Goal: Task Accomplishment & Management: Complete application form

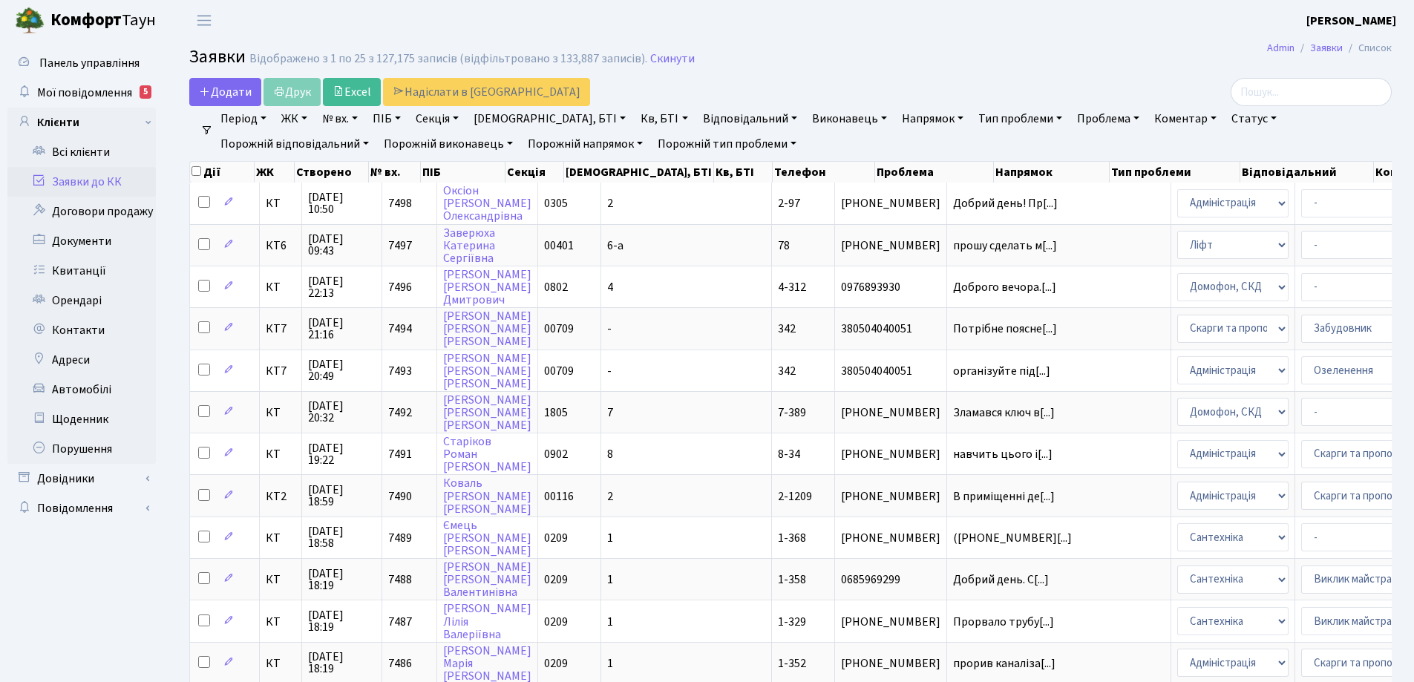
select select "25"
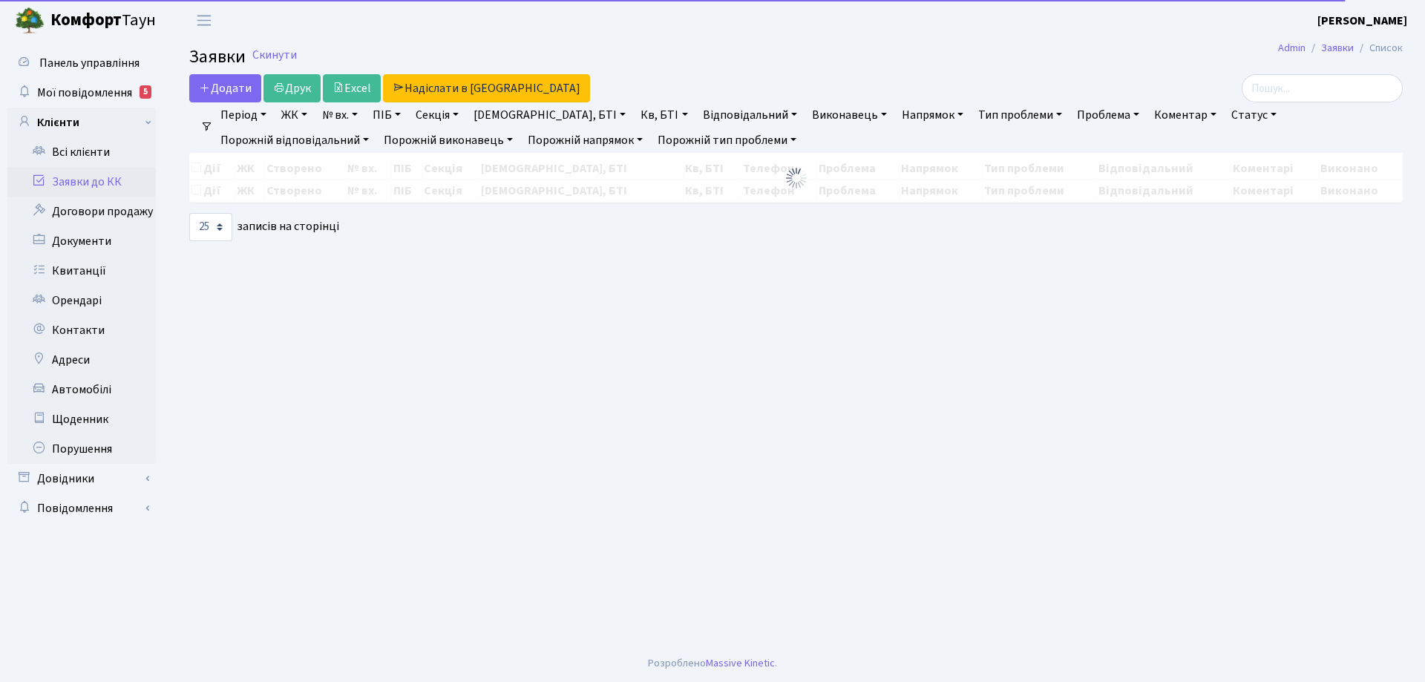
select select "25"
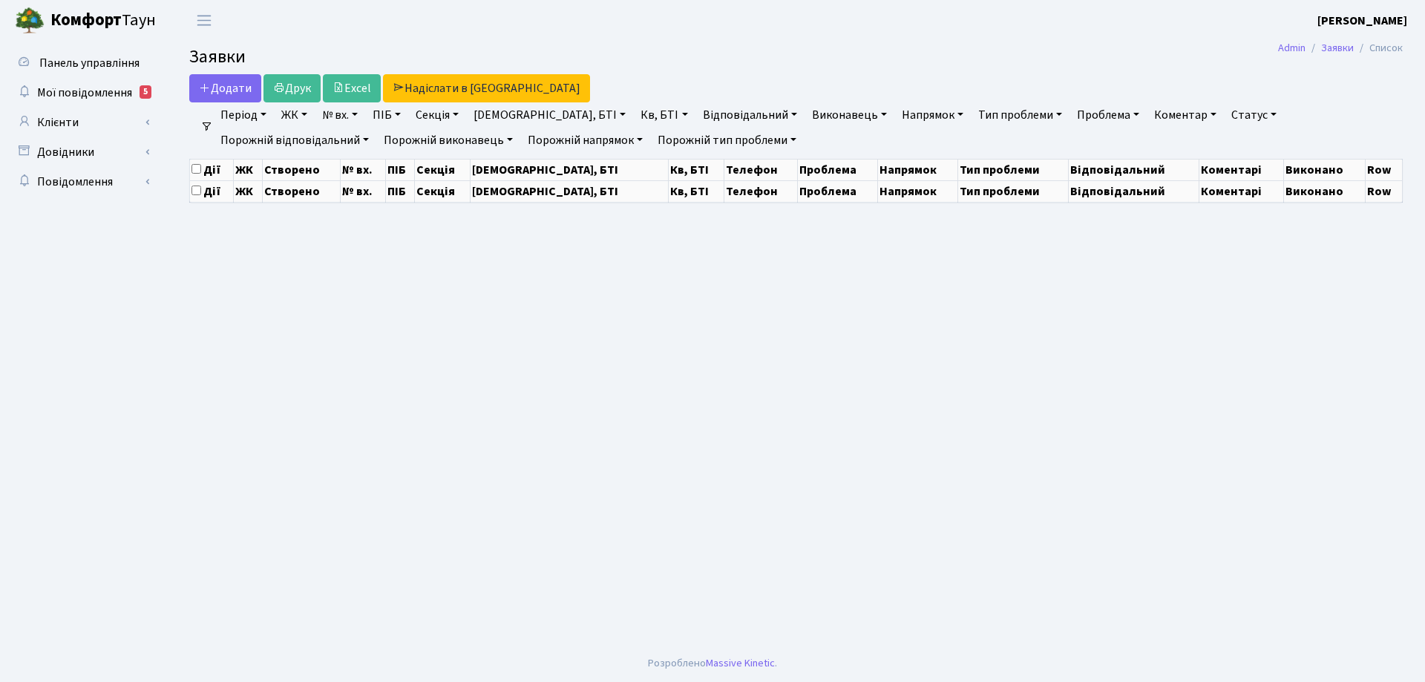
select select "25"
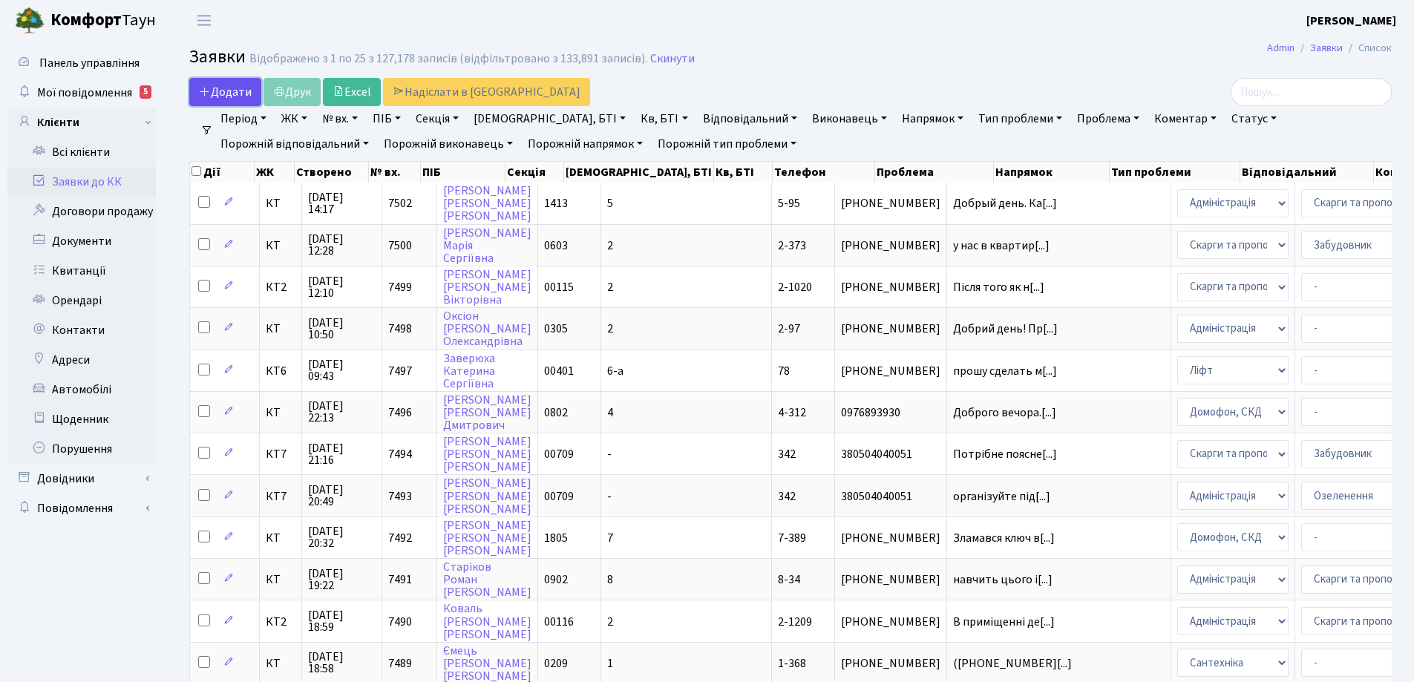
click at [228, 92] on span "Додати" at bounding box center [225, 92] width 53 height 16
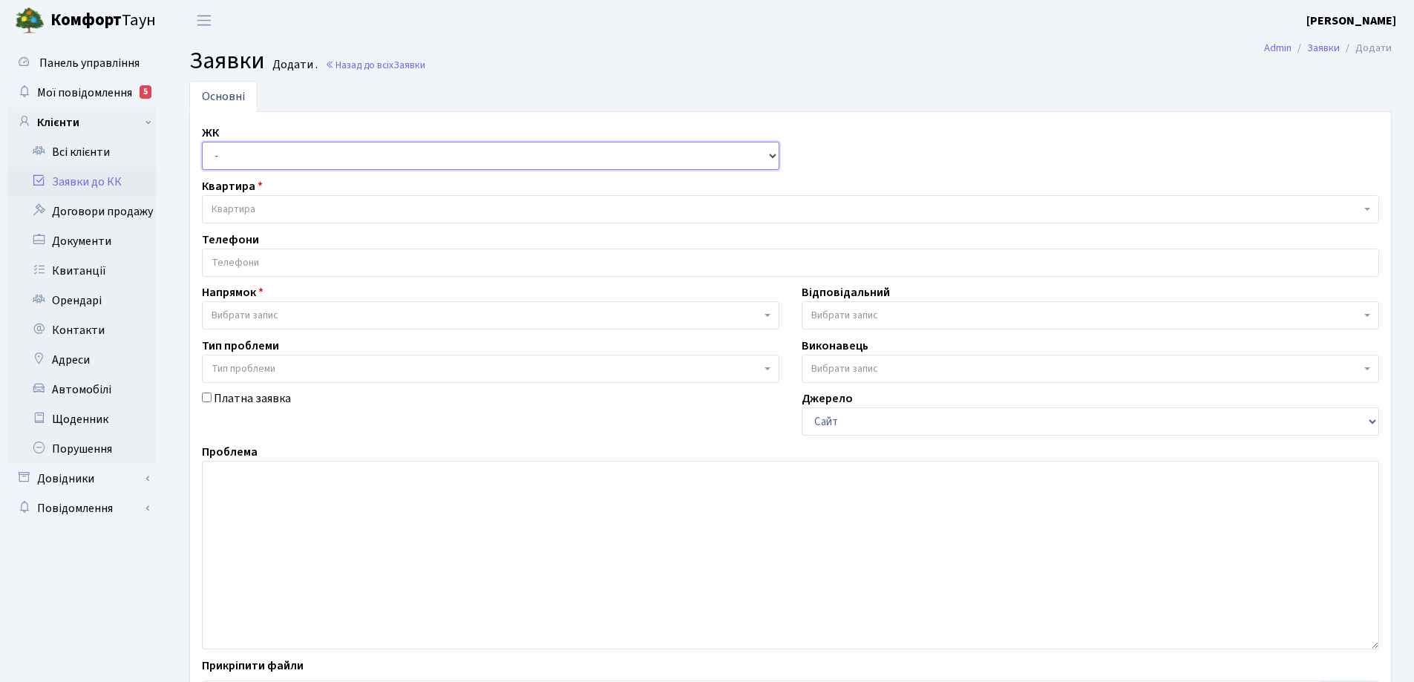
click at [772, 156] on select "- КТ, вул. Регенераторна, 4 КТ2, просп. Соборності, 17 КТ3, вул. Березнева, 16 …" at bounding box center [490, 156] width 577 height 28
select select "271"
click at [202, 142] on select "- КТ, вул. Регенераторна, 4 КТ2, просп. Соборності, 17 КТ3, вул. Березнева, 16 …" at bounding box center [490, 156] width 577 height 28
select select
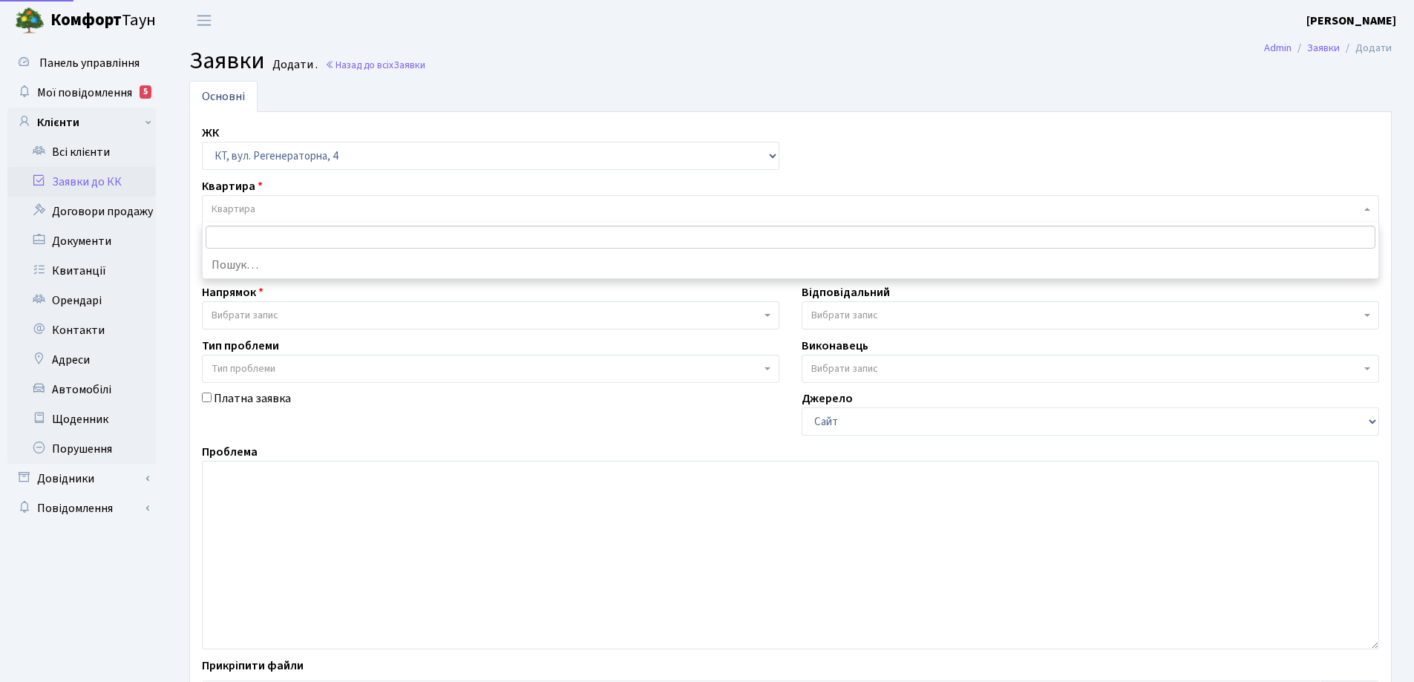
click at [283, 204] on span "Квартира" at bounding box center [785, 209] width 1149 height 15
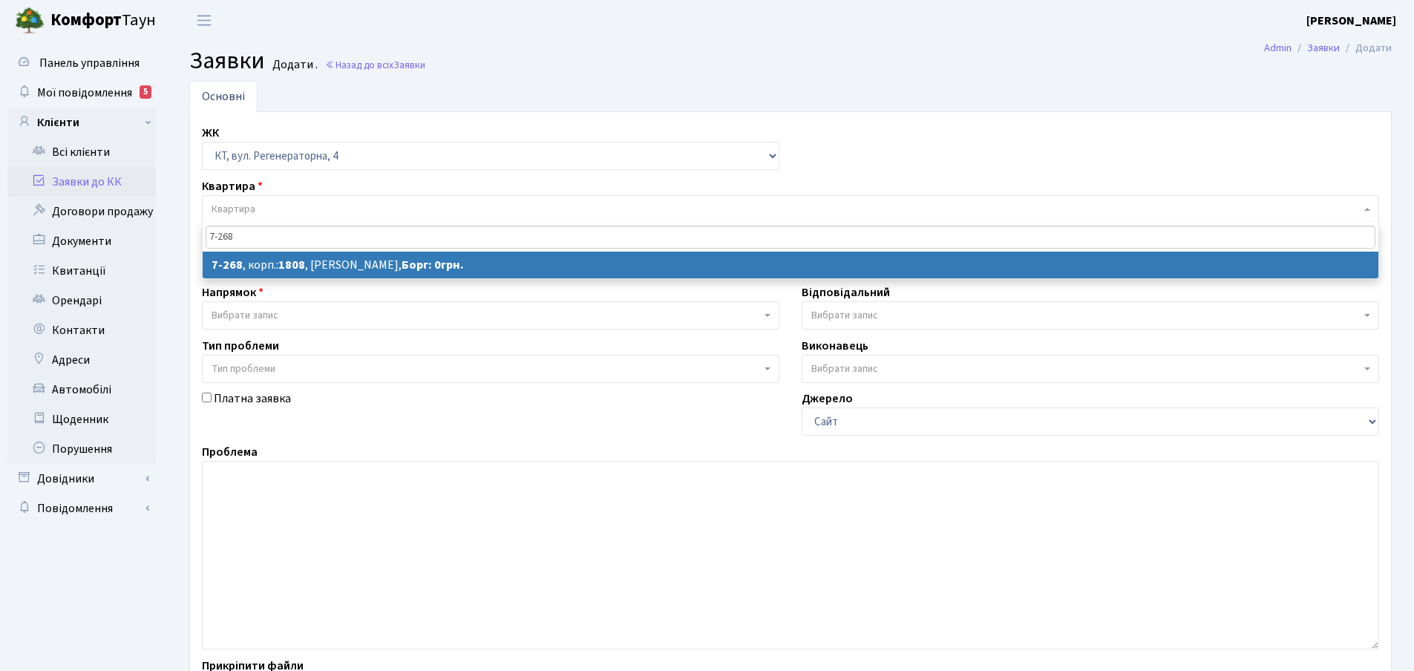
type input "7-268"
select select
select select "4876"
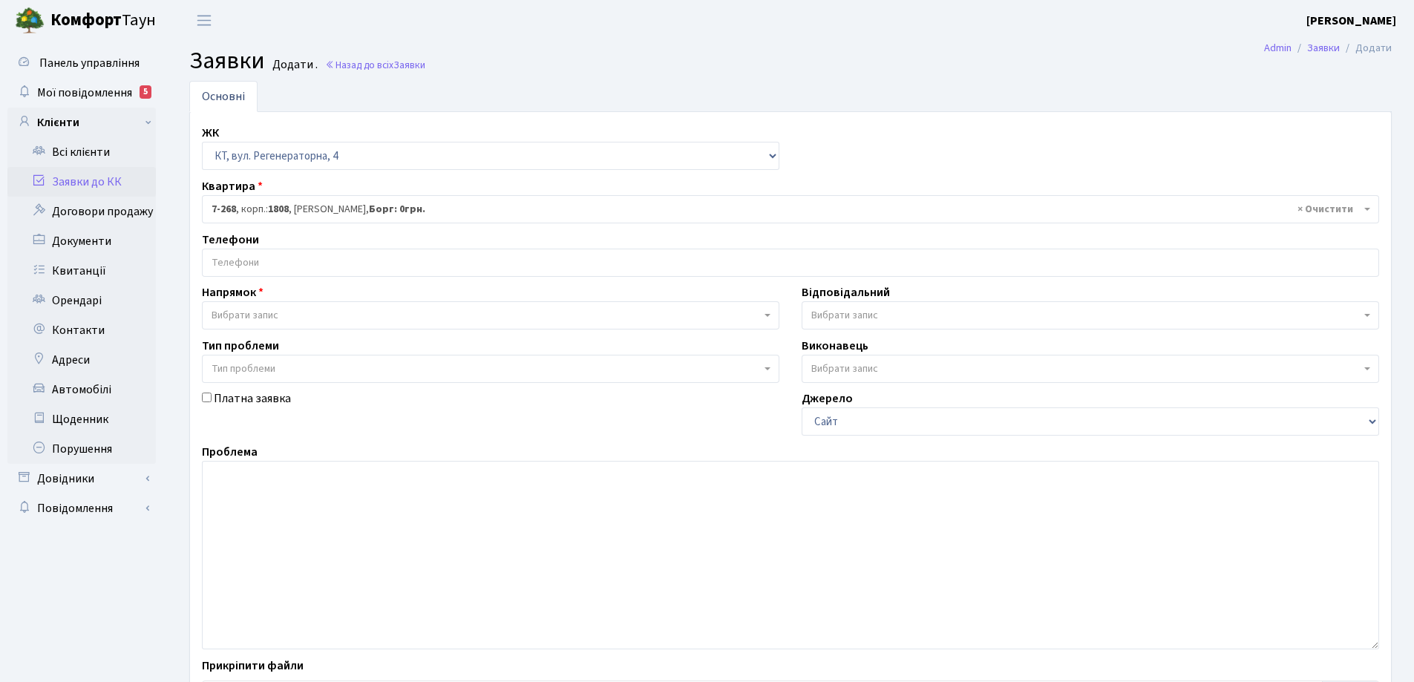
click at [329, 260] on input "search" at bounding box center [790, 262] width 1175 height 27
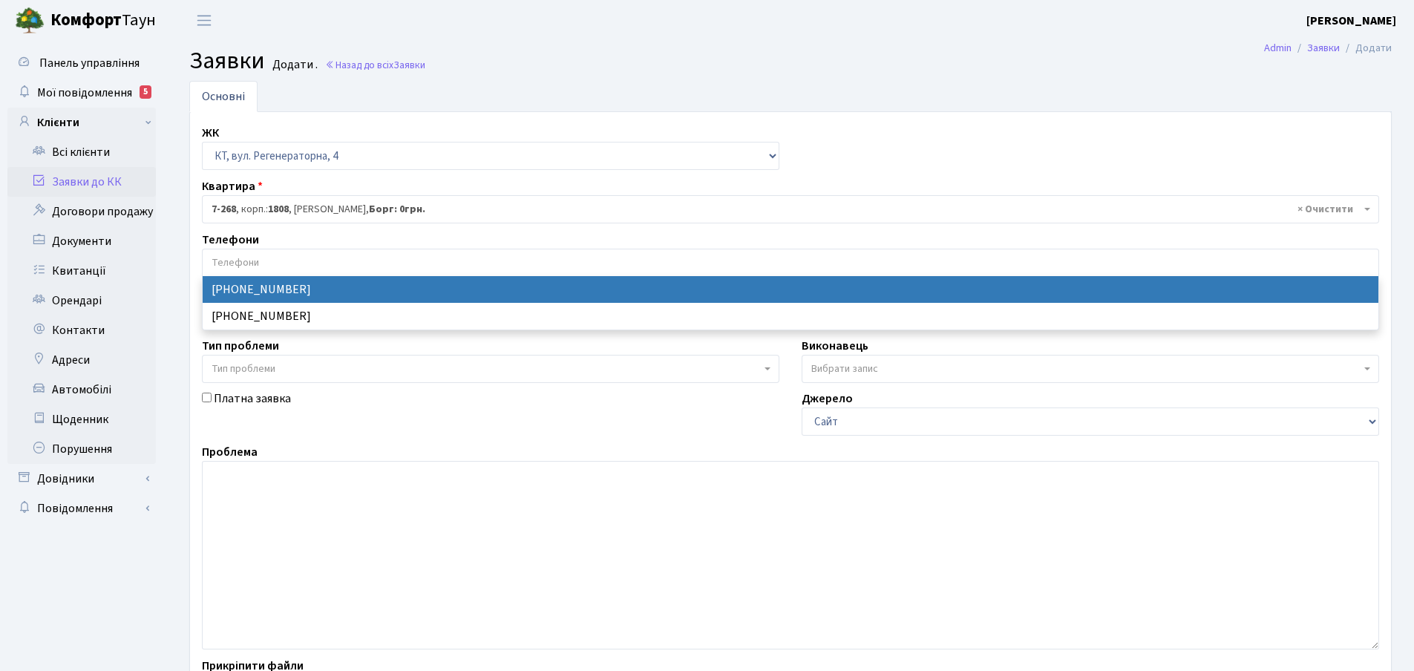
select select "16736"
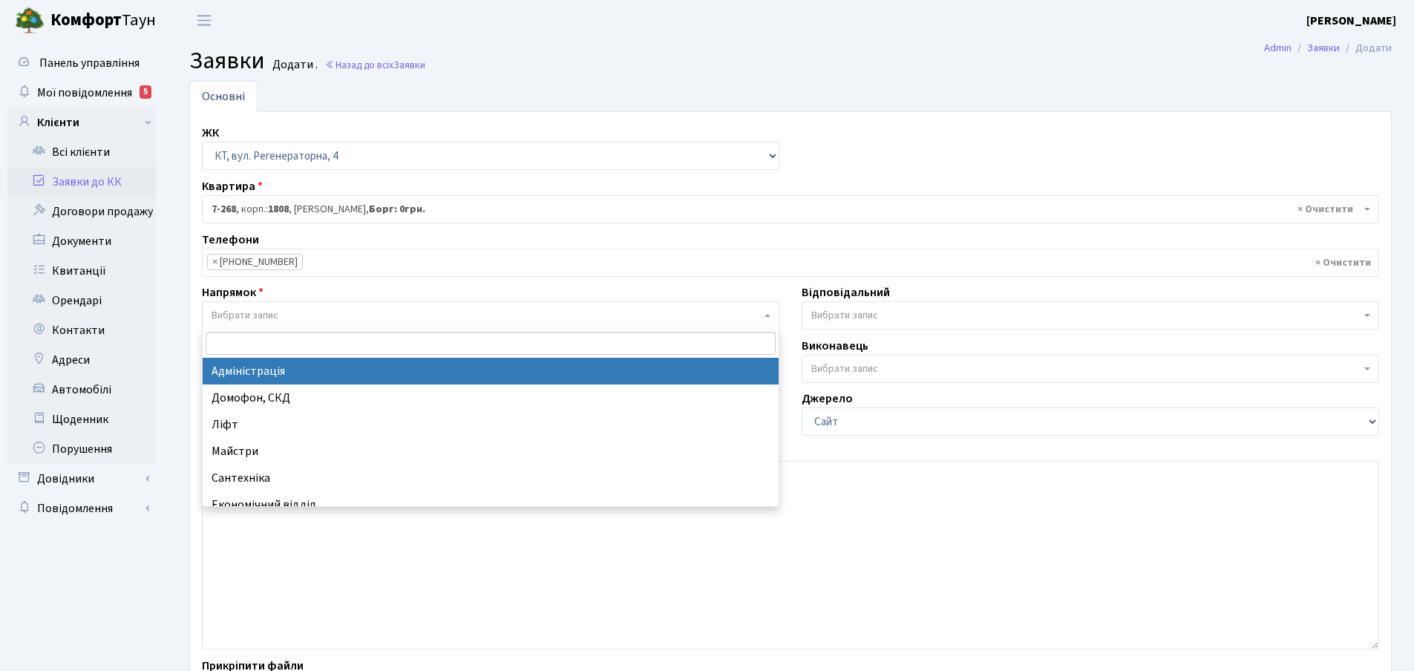
drag, startPoint x: 769, startPoint y: 313, endPoint x: 722, endPoint y: 324, distance: 47.9
click at [768, 313] on span "Вибрати запис" at bounding box center [490, 315] width 577 height 28
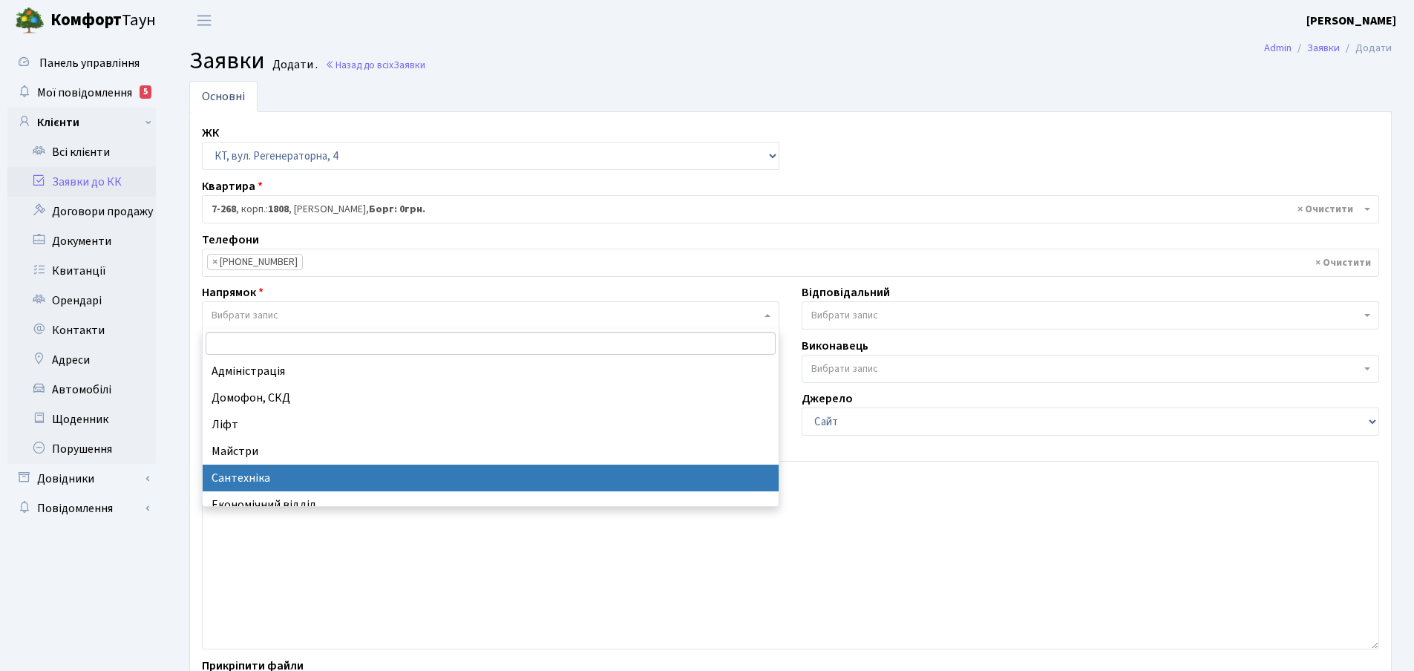
drag, startPoint x: 247, startPoint y: 477, endPoint x: 286, endPoint y: 464, distance: 40.8
select select "2"
select select
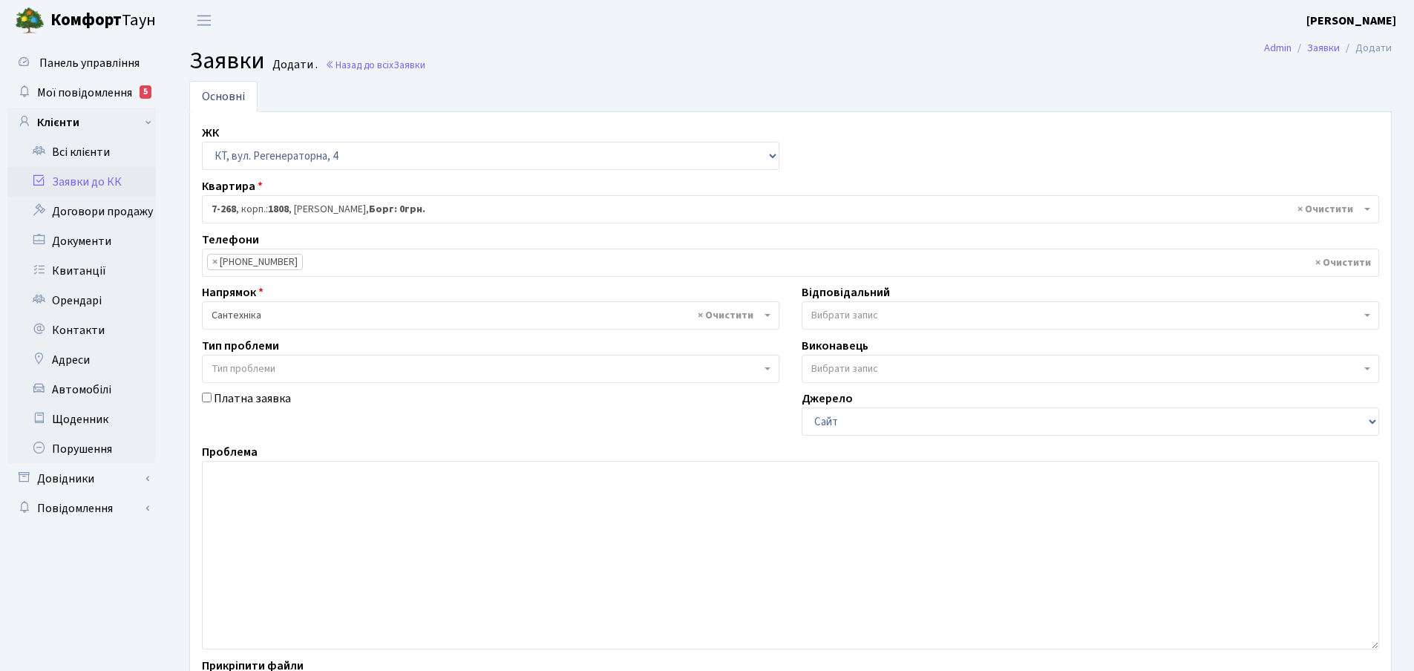
drag, startPoint x: 1365, startPoint y: 315, endPoint x: 1356, endPoint y: 315, distance: 9.6
click at [1364, 315] on b at bounding box center [1367, 315] width 6 height 3
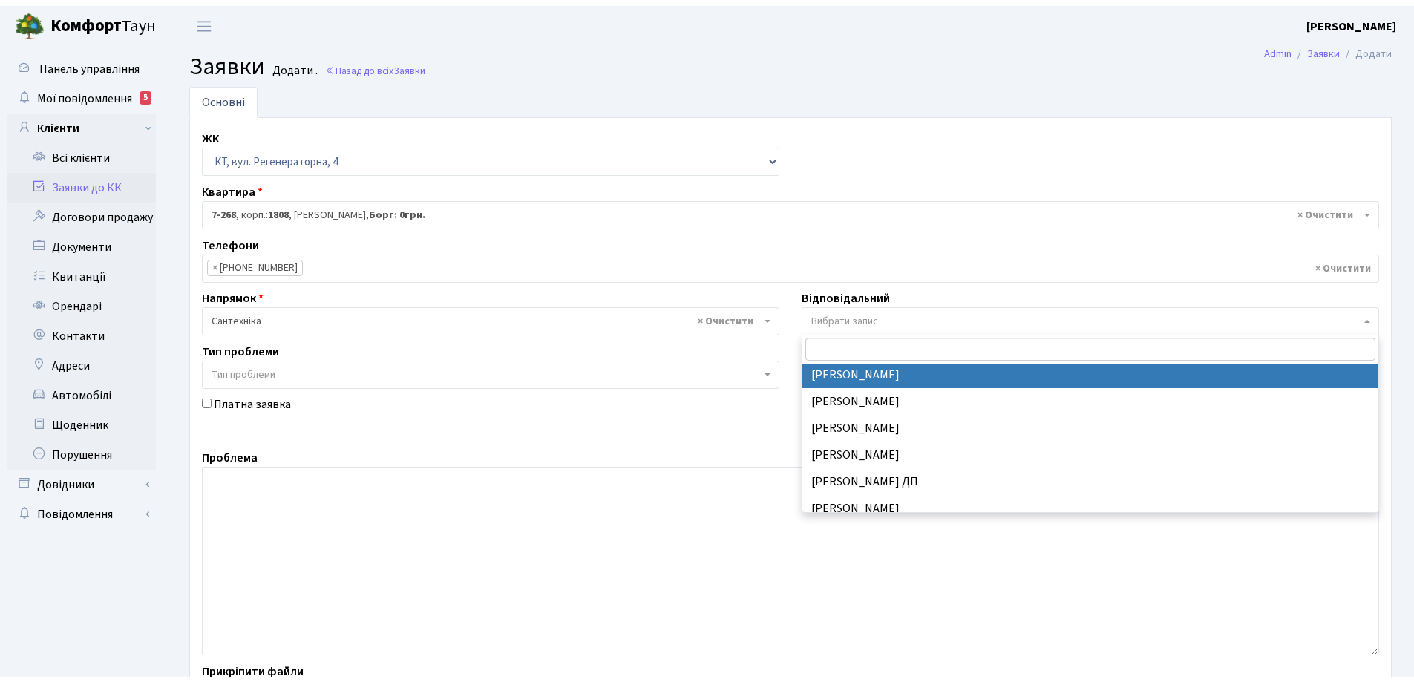
scroll to position [668, 0]
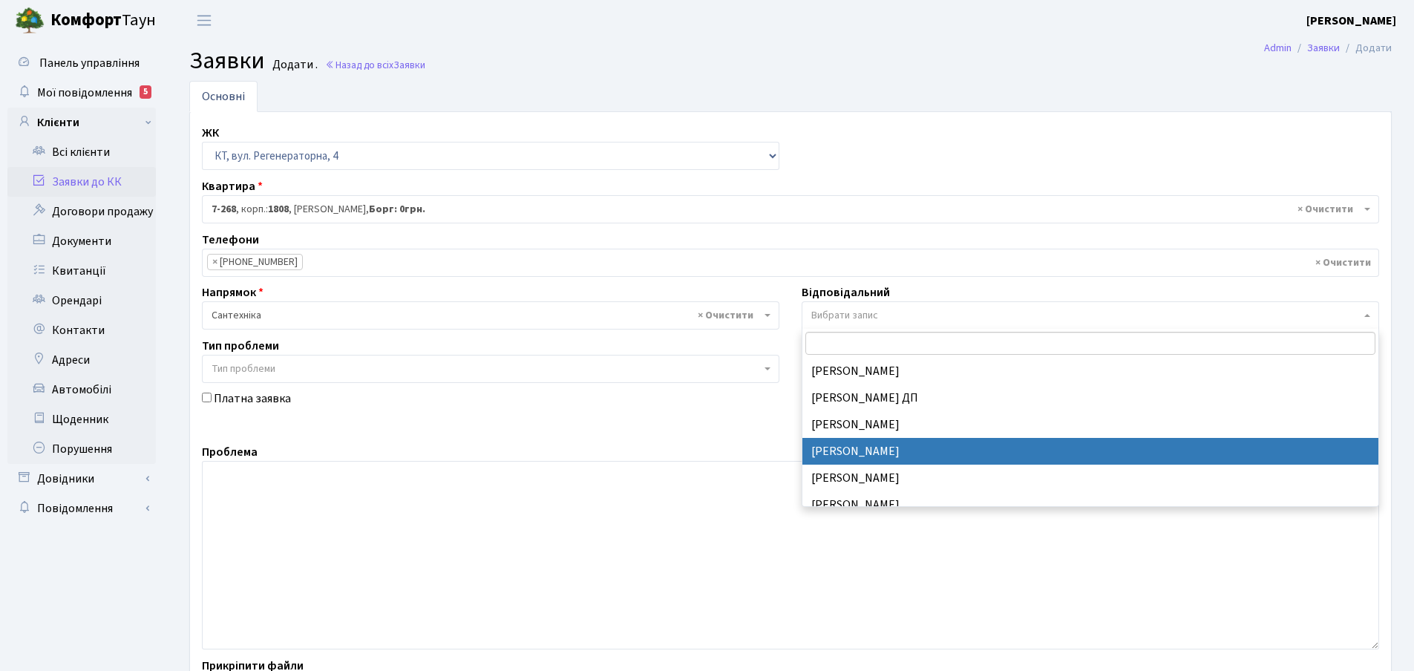
drag, startPoint x: 874, startPoint y: 451, endPoint x: 671, endPoint y: 439, distance: 203.7
select select "67"
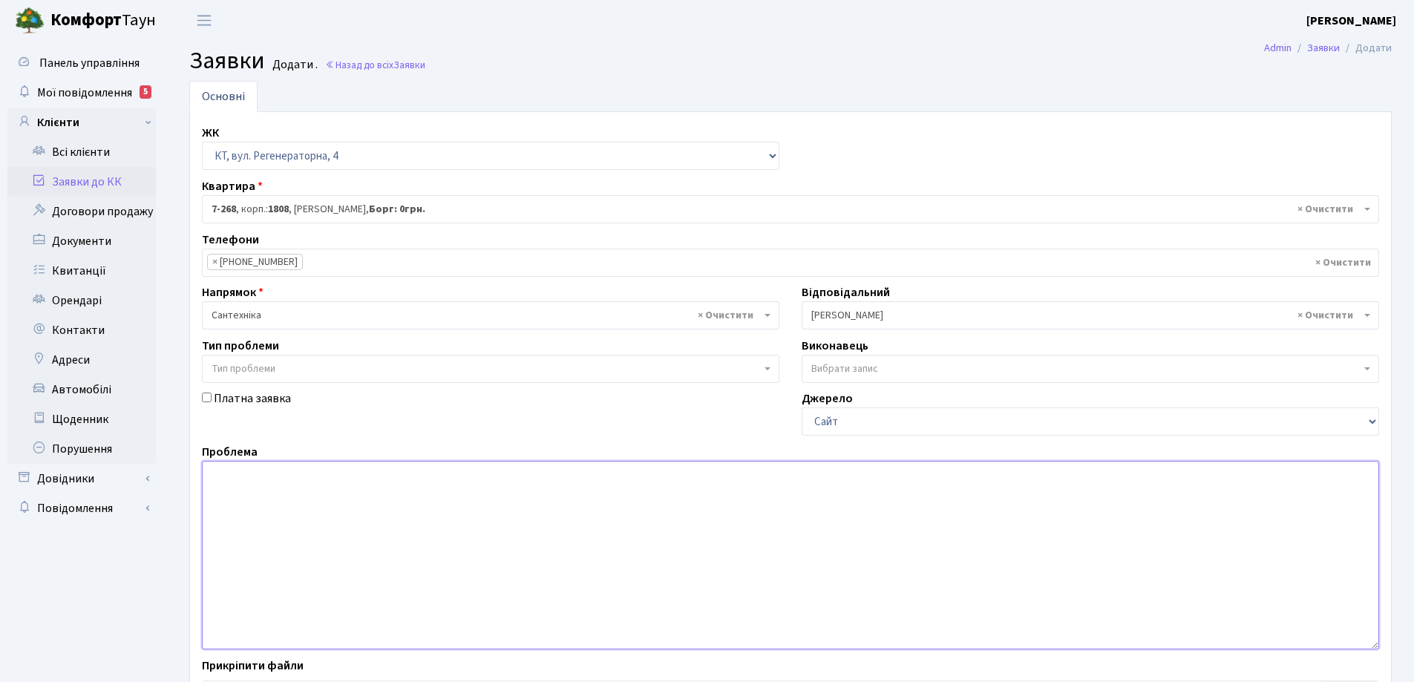
click at [232, 483] on textarea at bounding box center [790, 555] width 1177 height 188
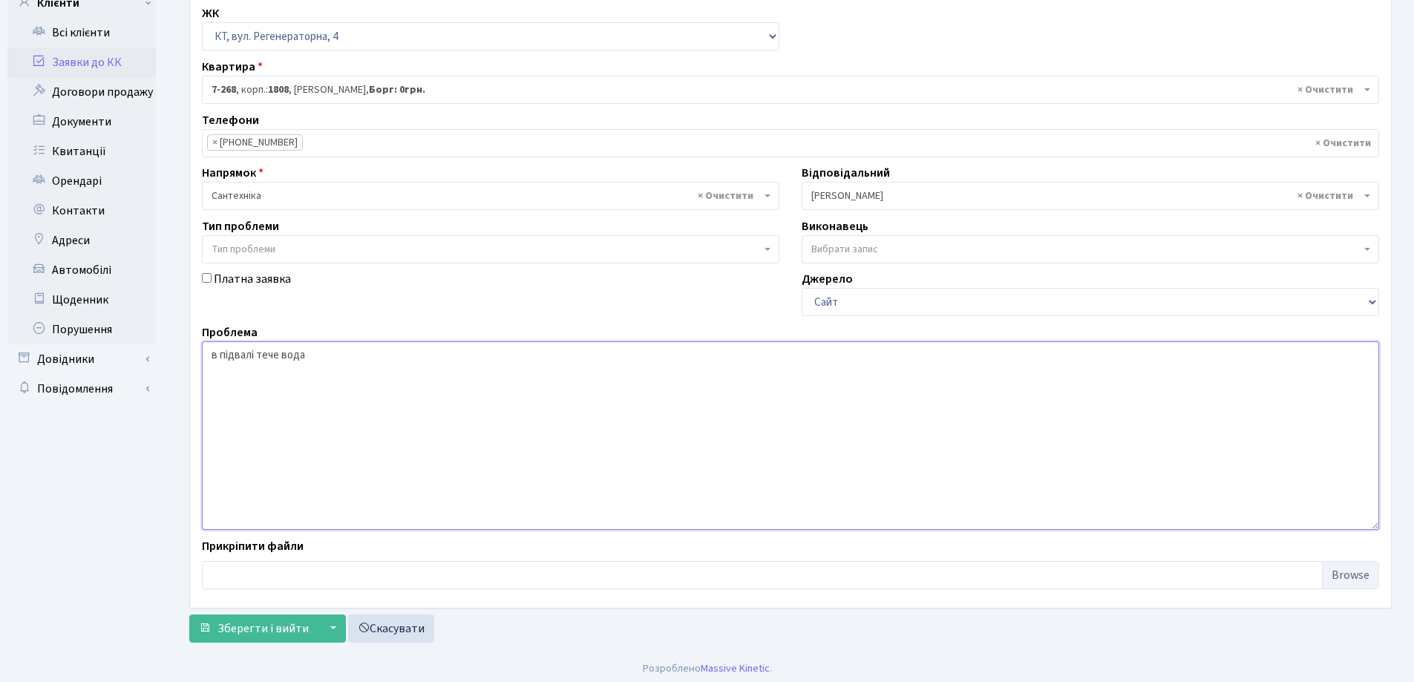
scroll to position [125, 0]
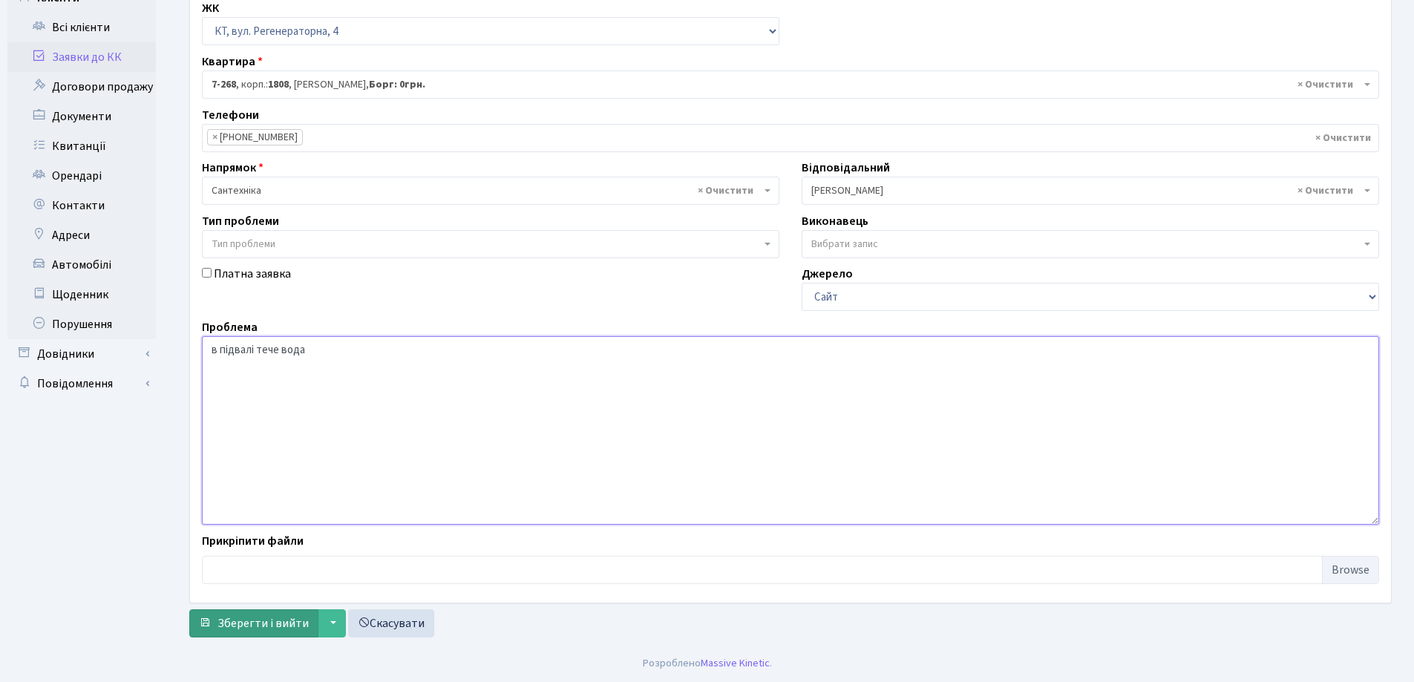
type textarea "в підвалі тече вода"
click at [274, 623] on span "Зберегти і вийти" at bounding box center [262, 623] width 91 height 16
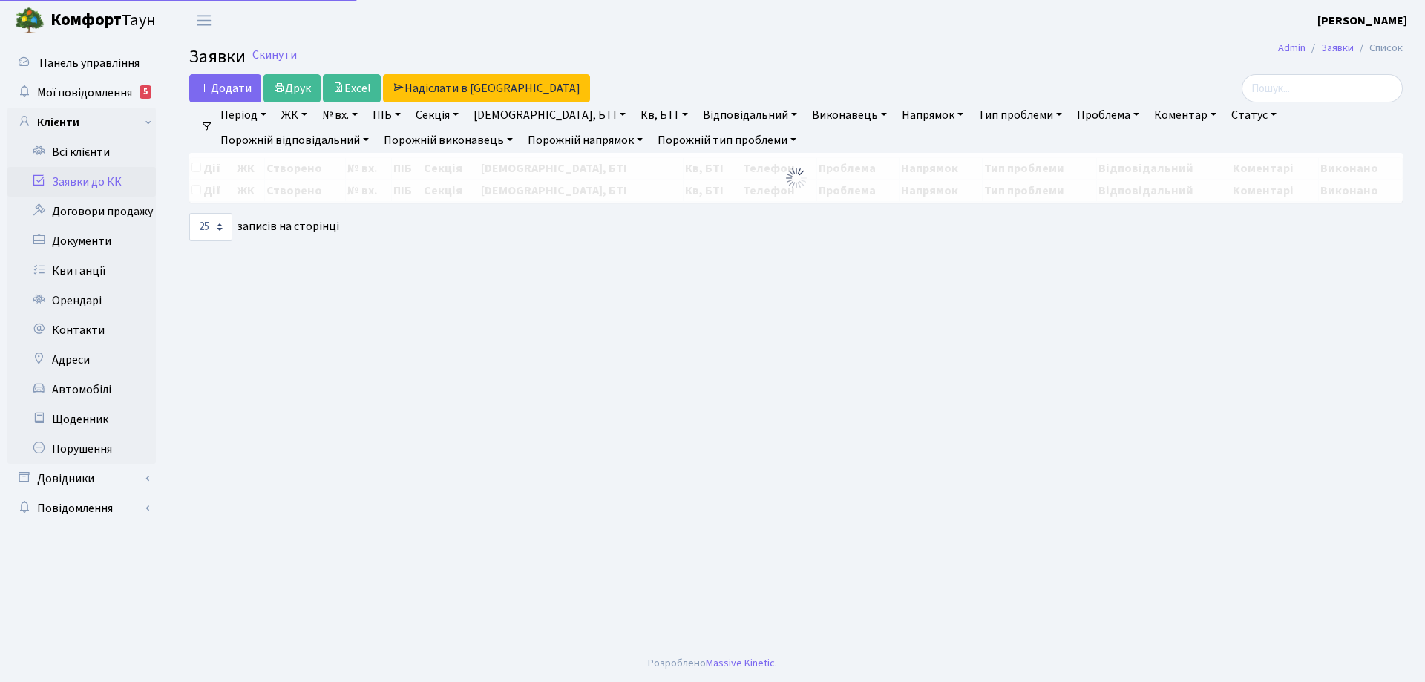
select select "25"
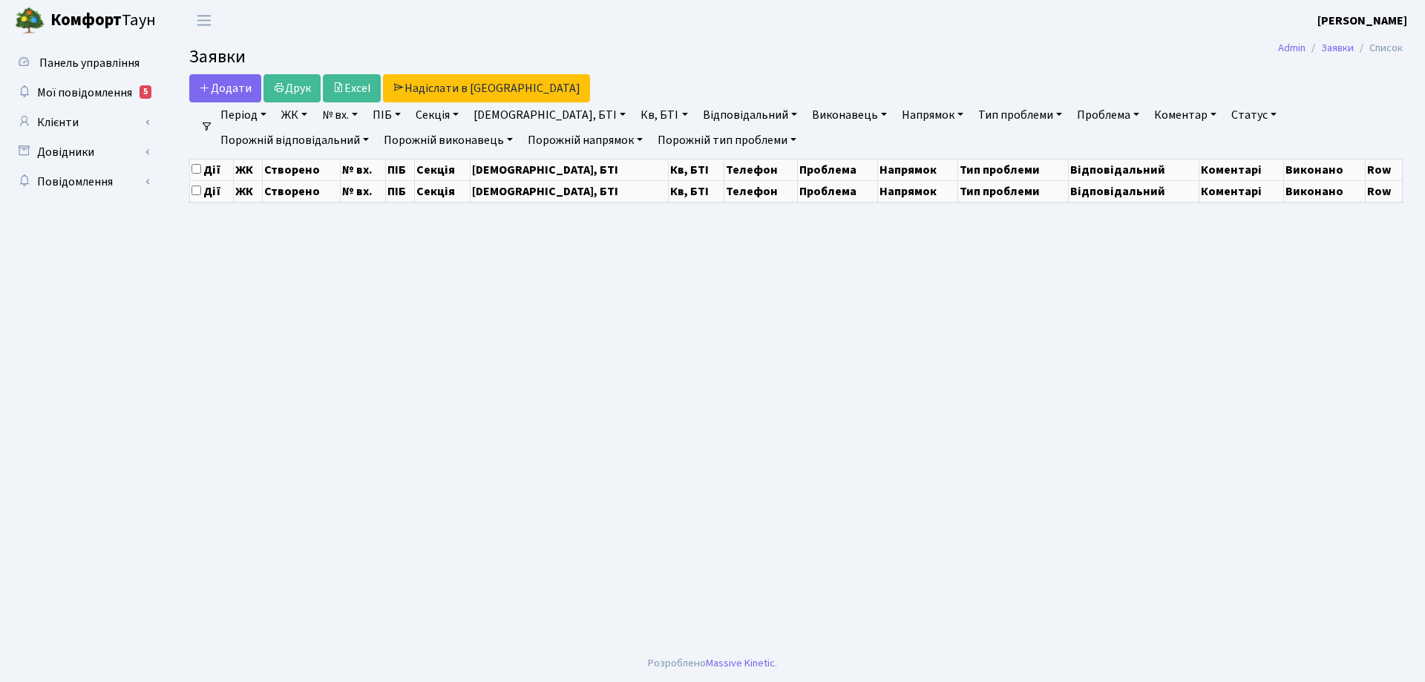
select select "25"
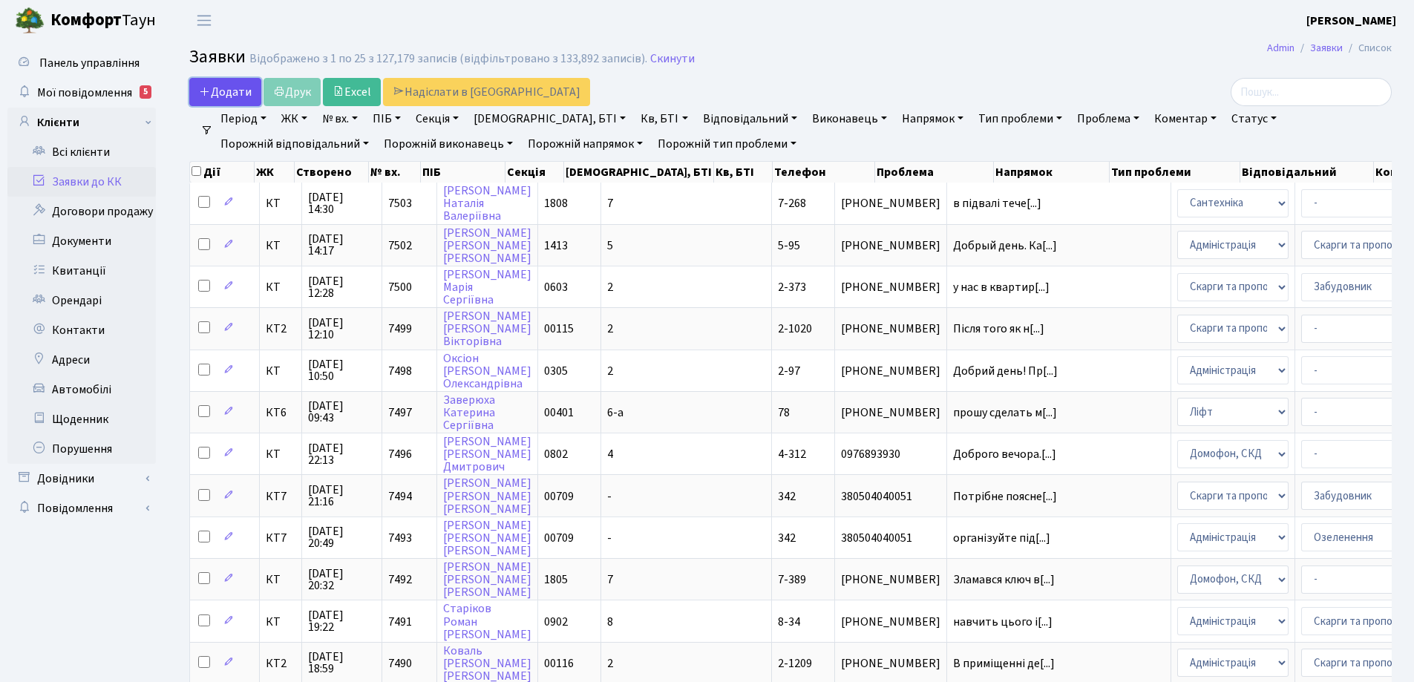
click at [237, 92] on span "Додати" at bounding box center [225, 92] width 53 height 16
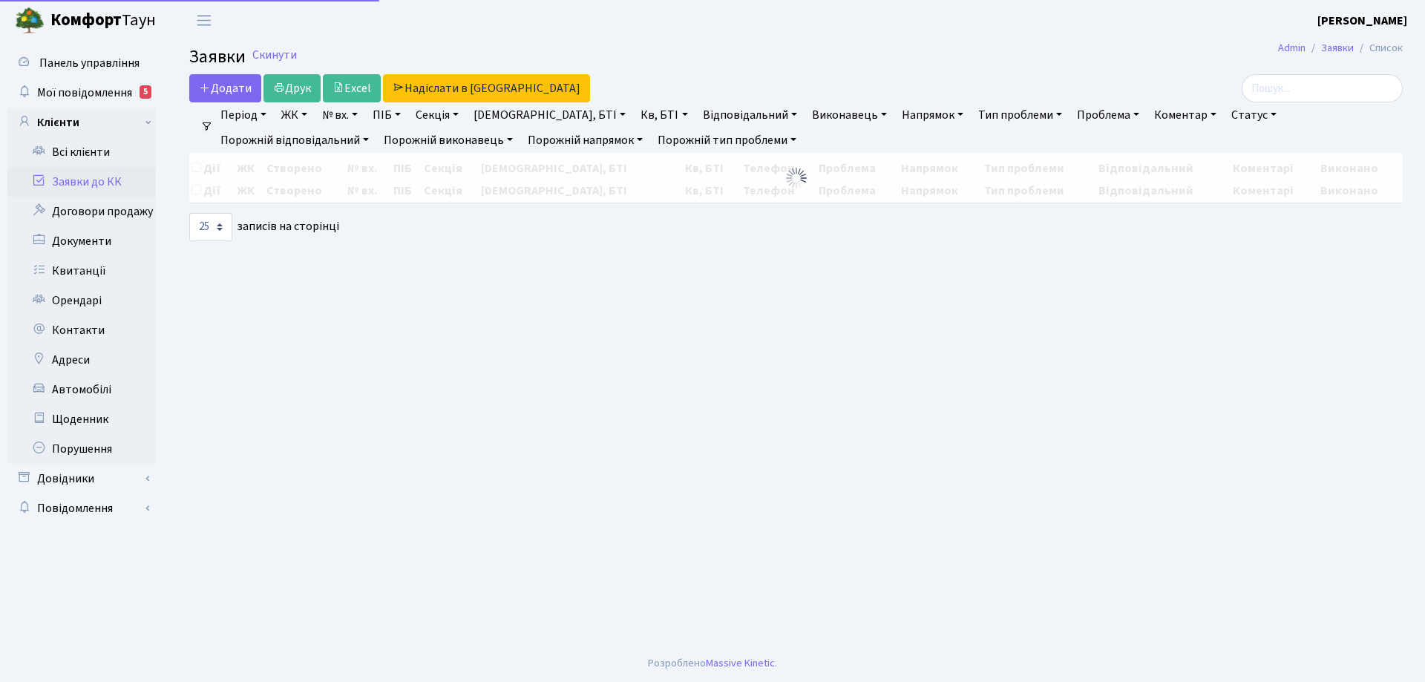
select select "25"
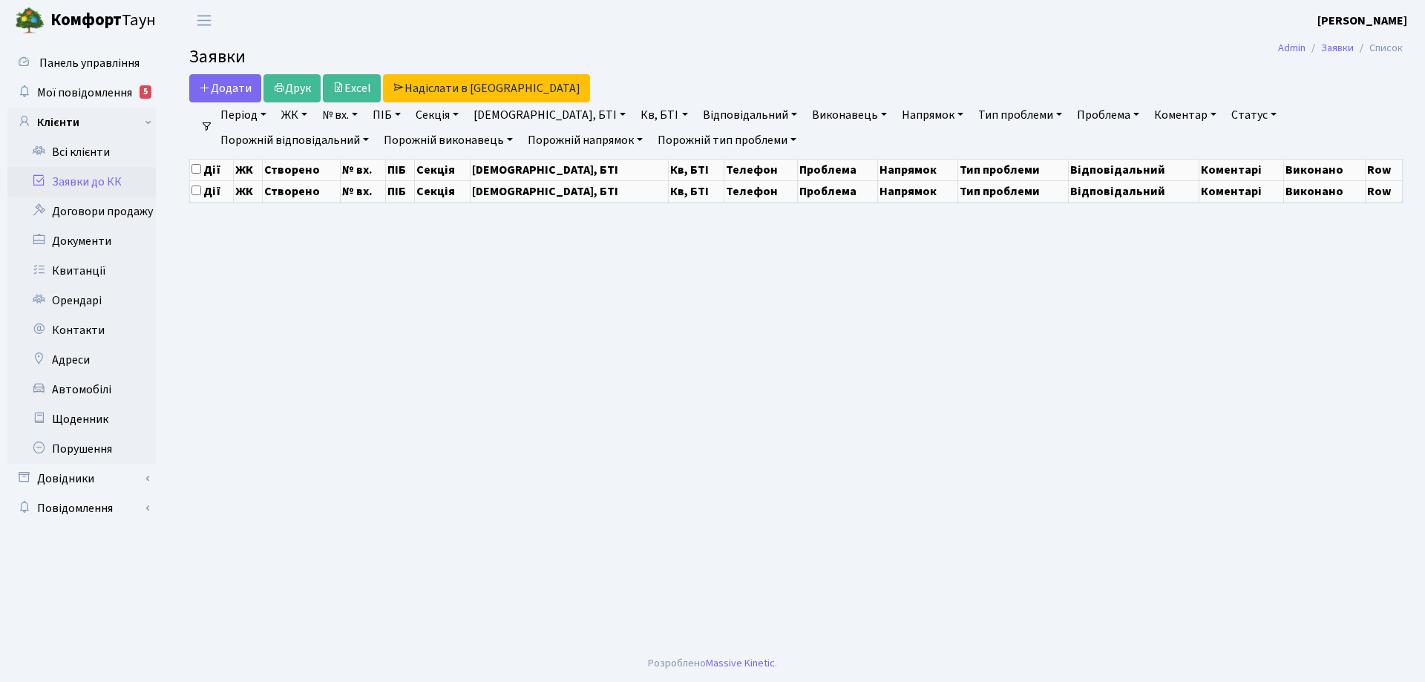
select select "25"
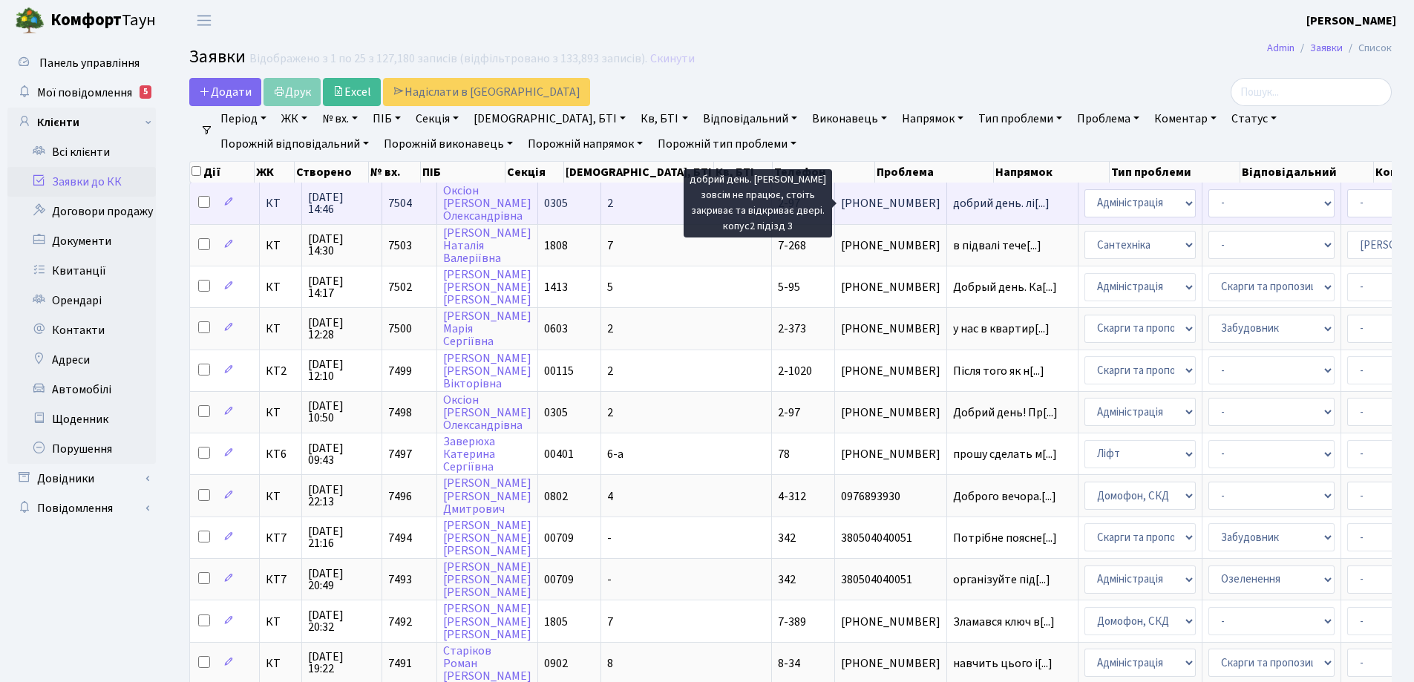
click at [953, 204] on span "добрий день. лі[...]" at bounding box center [1001, 203] width 96 height 16
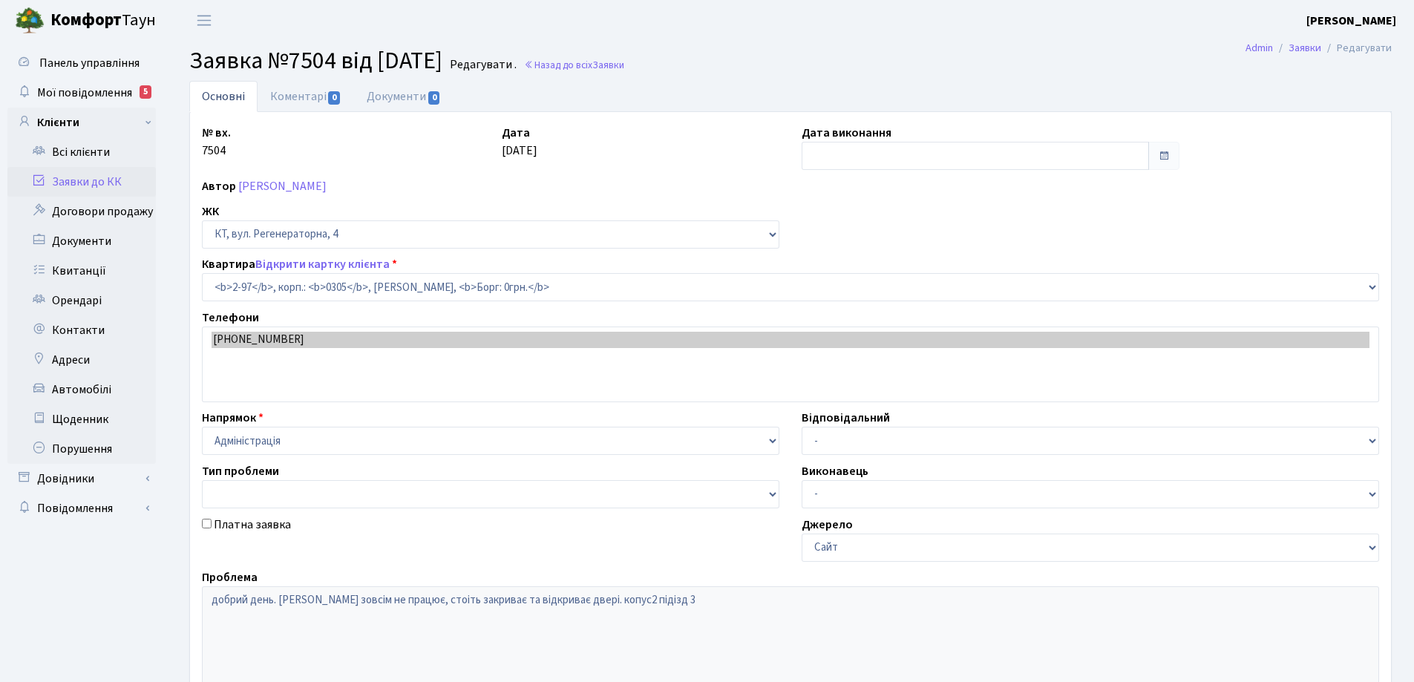
select select "666"
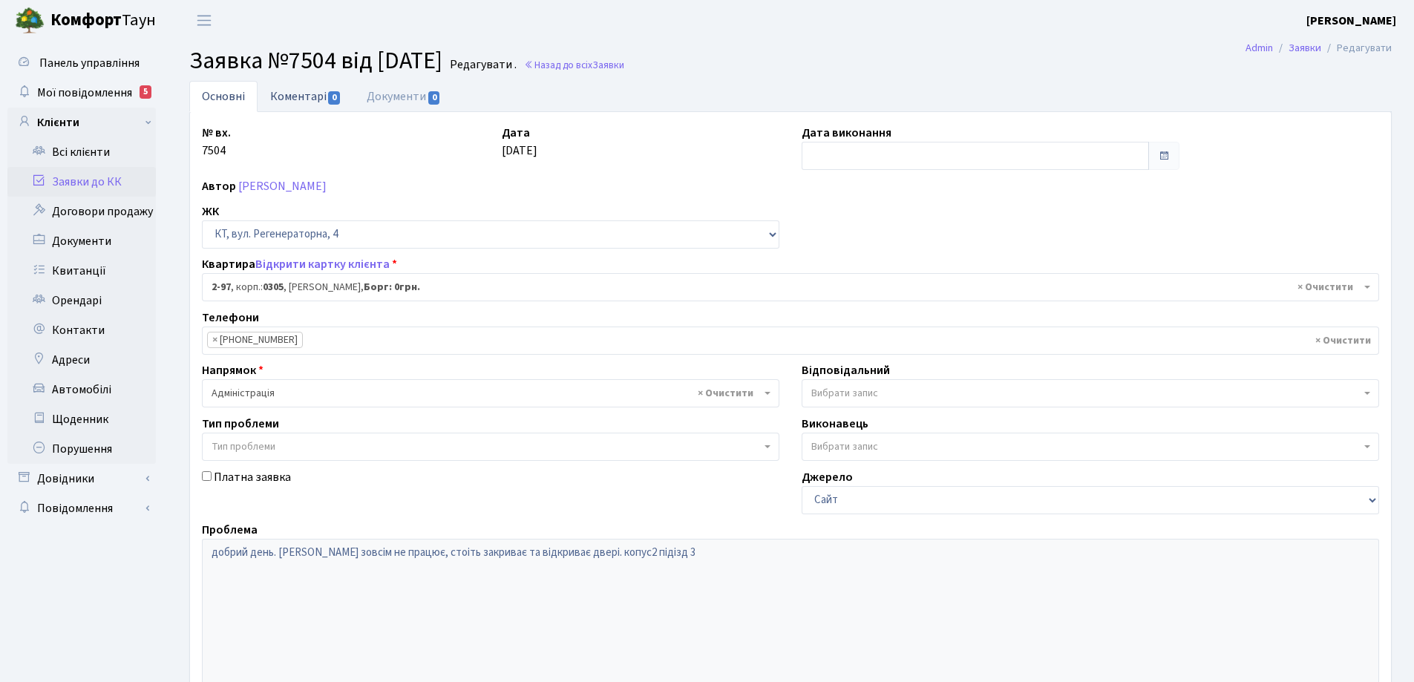
click at [299, 96] on link "Коментарі 0" at bounding box center [305, 96] width 96 height 30
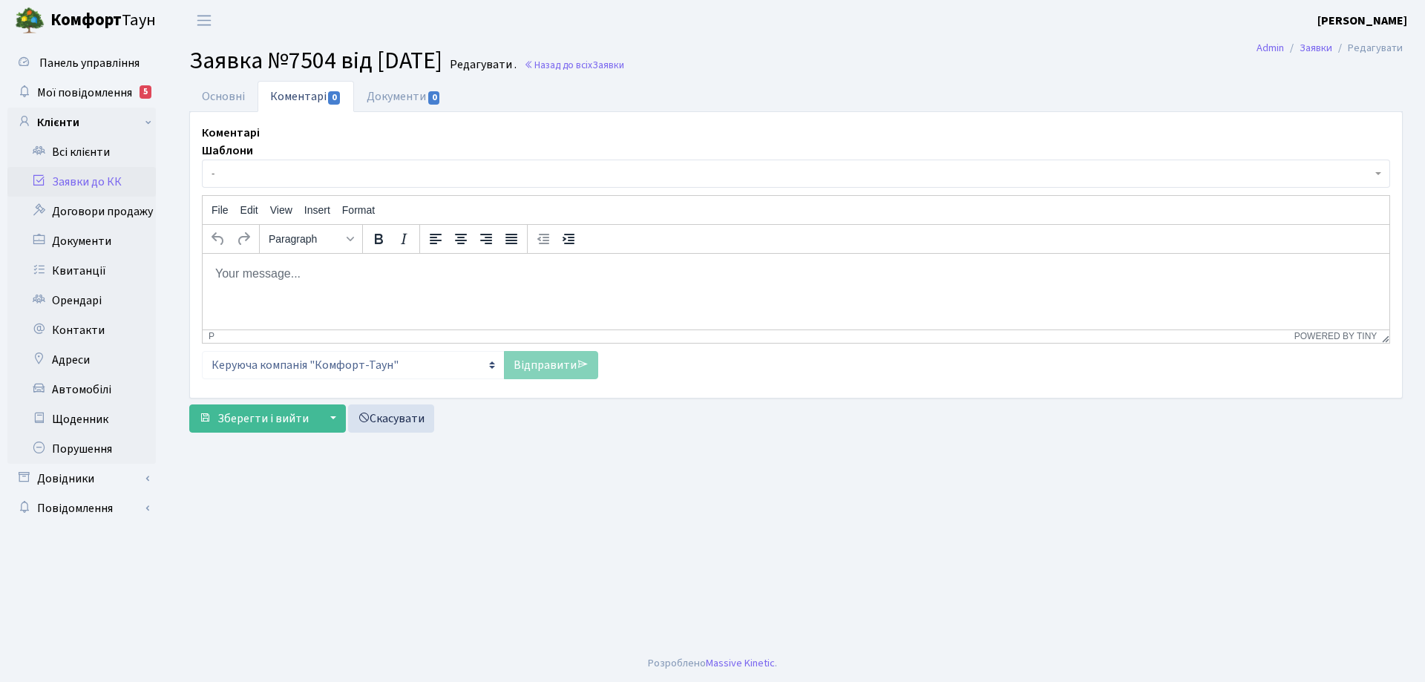
click at [358, 275] on p "Rich Text Area. Press ALT-0 for help." at bounding box center [795, 273] width 1163 height 16
click at [456, 274] on p "Добрий день! робу ліфта відновлено механніком" at bounding box center [795, 273] width 1163 height 16
click at [474, 275] on p "Добрий день! робу ліфта відновлено механіком" at bounding box center [795, 273] width 1163 height 16
click at [312, 275] on p "Добрий день! робу ліфта відновлено механіком." at bounding box center [795, 273] width 1163 height 16
click at [237, 96] on link "Основні" at bounding box center [223, 96] width 68 height 30
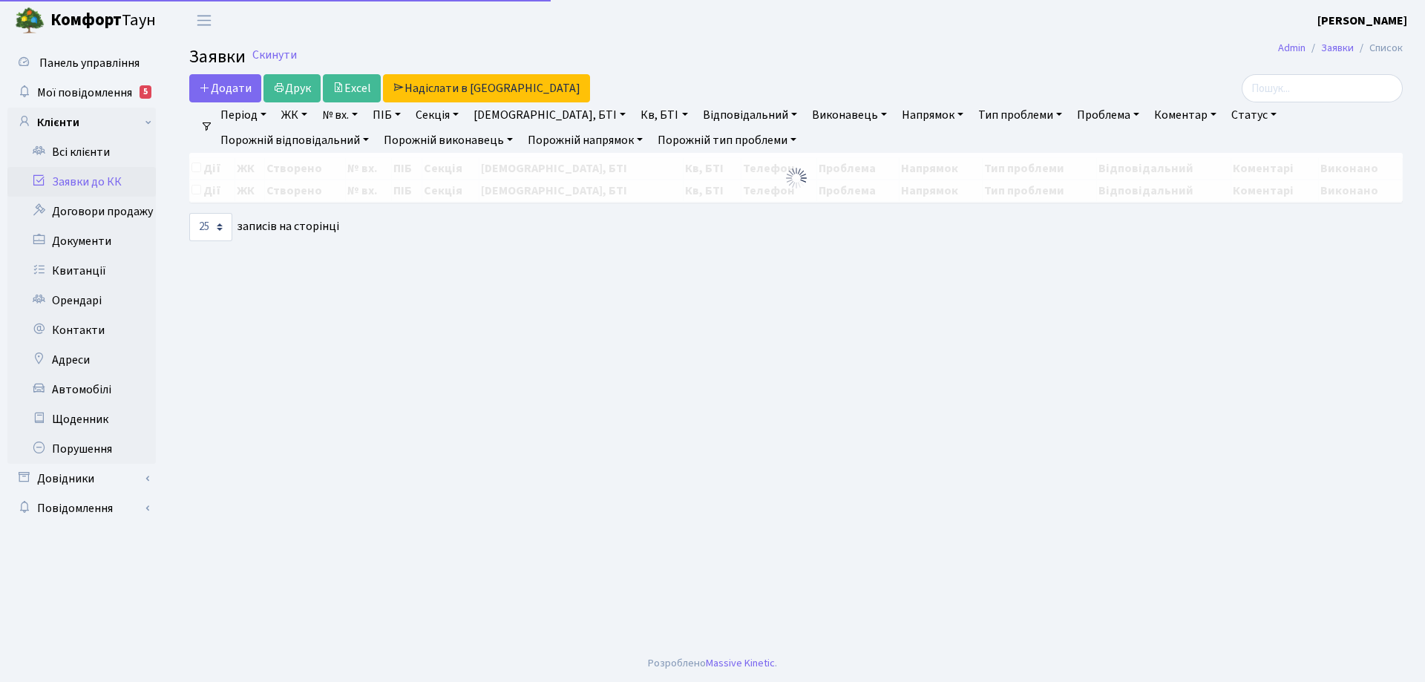
select select "25"
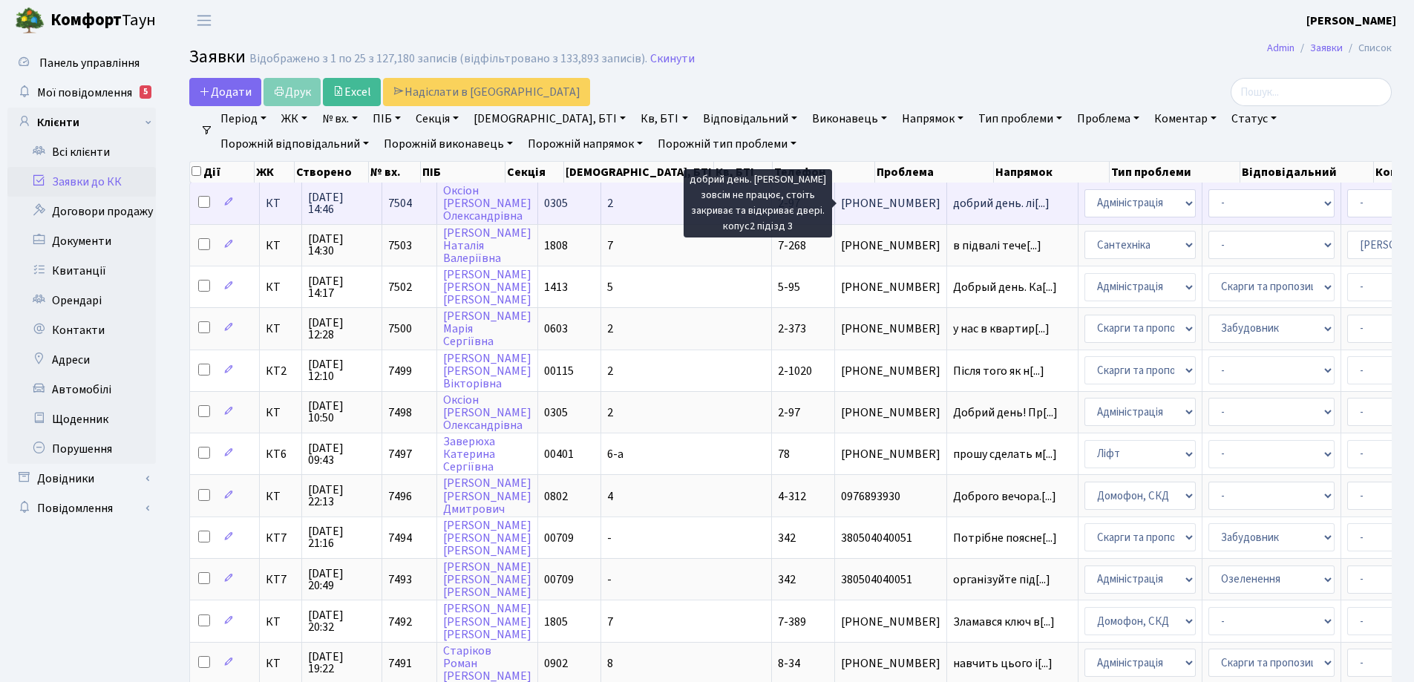
click at [953, 204] on span "добрий день. лі[...]" at bounding box center [1001, 203] width 96 height 16
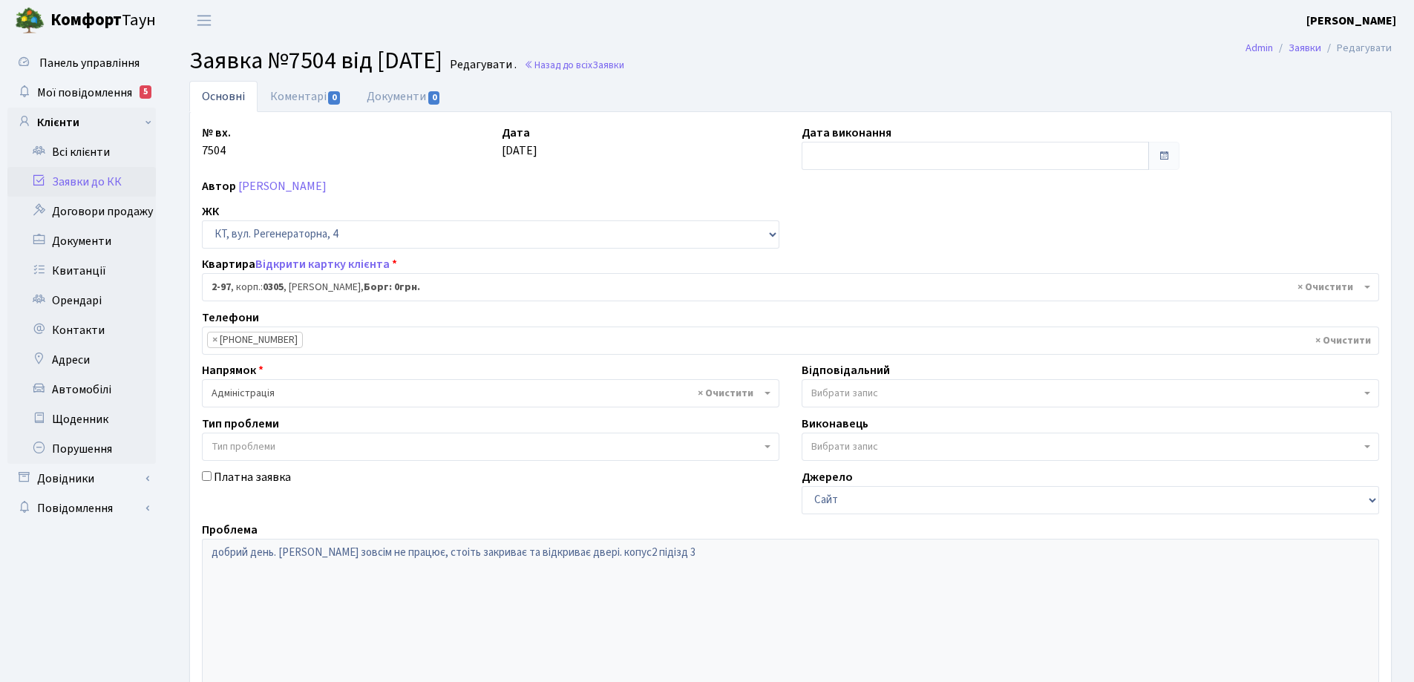
select select "666"
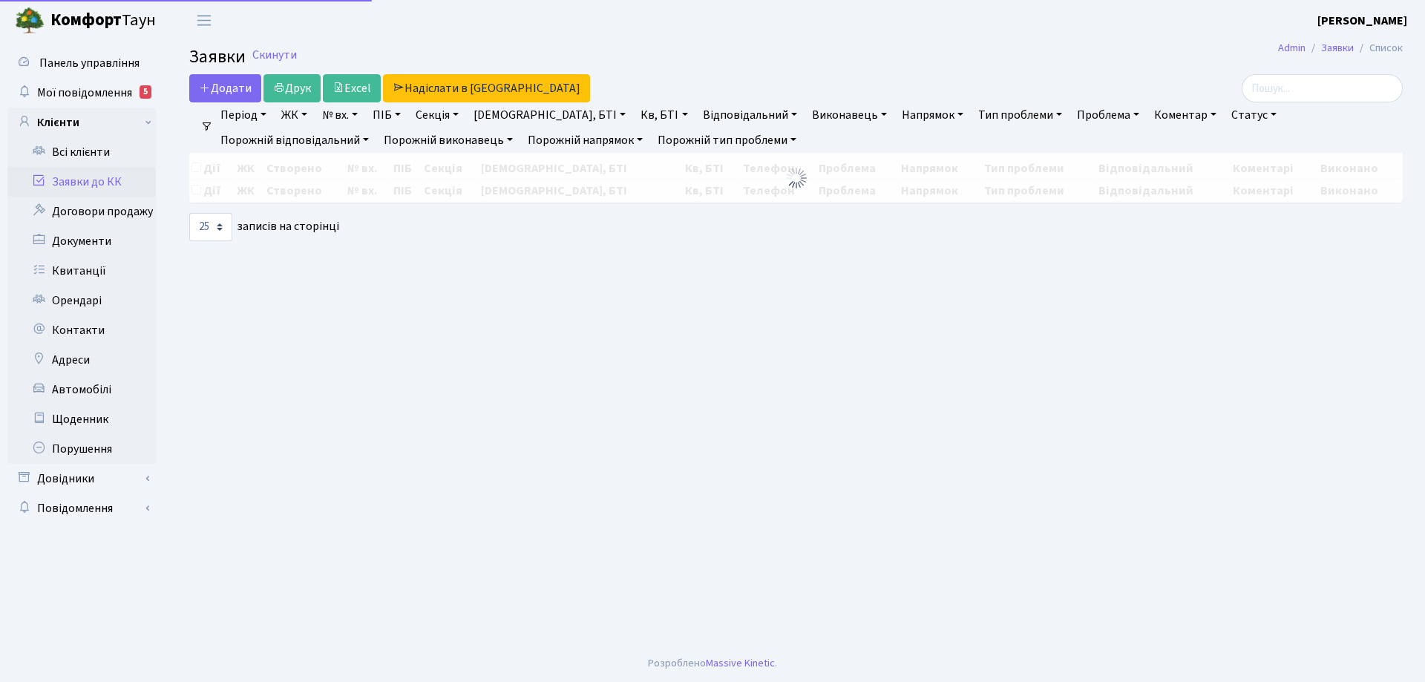
select select "25"
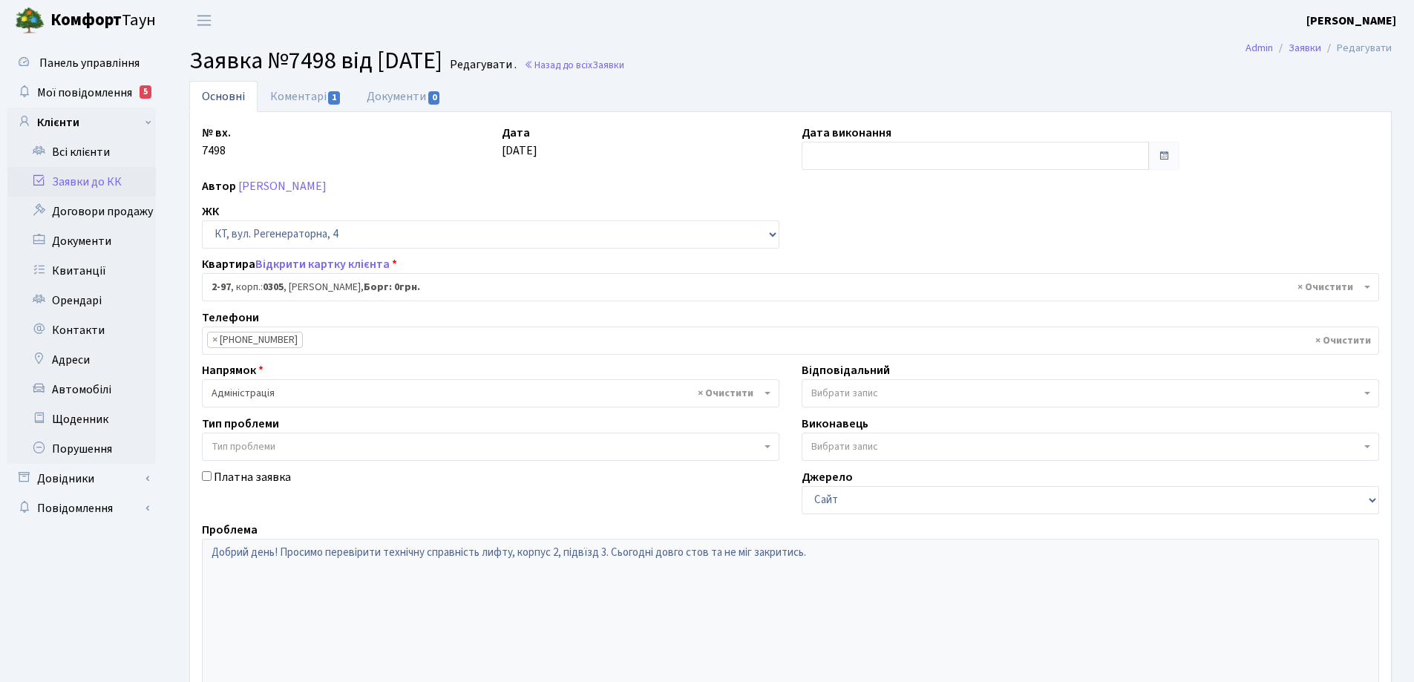
select select "666"
click at [307, 97] on link "Коментарі 1" at bounding box center [305, 96] width 96 height 30
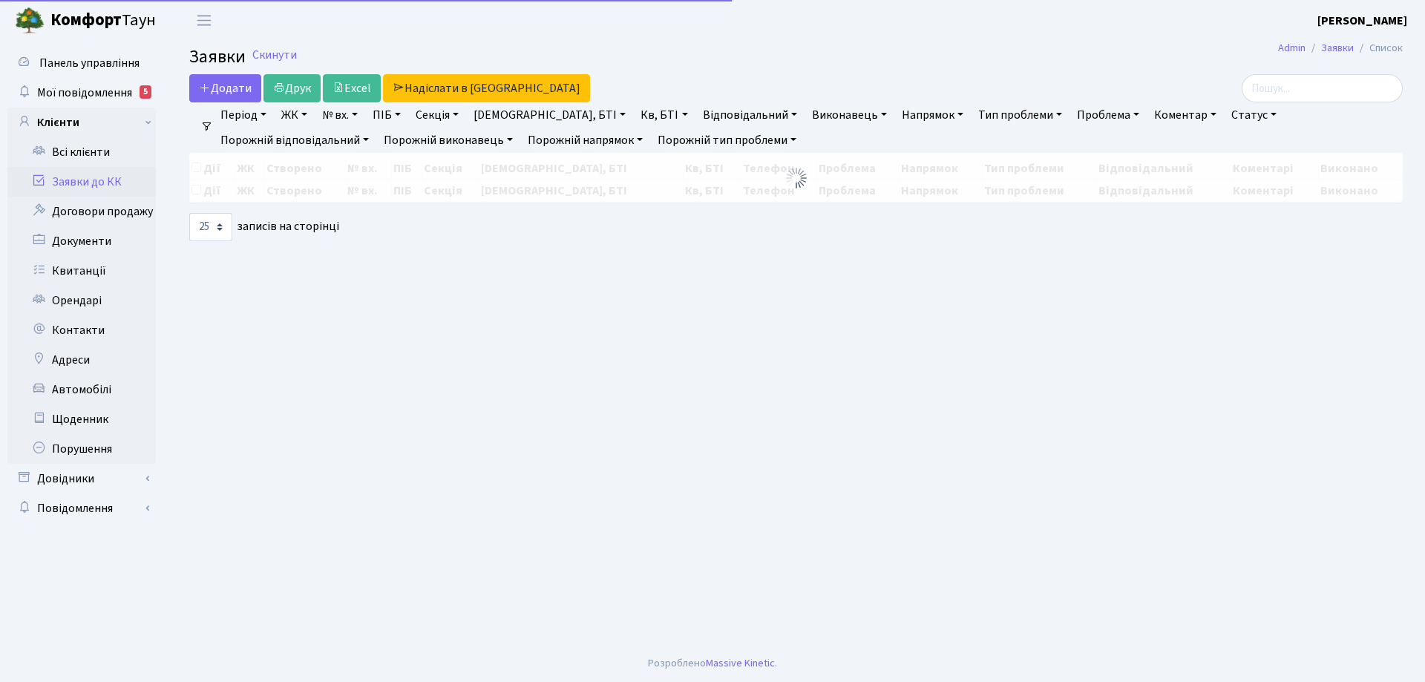
select select "25"
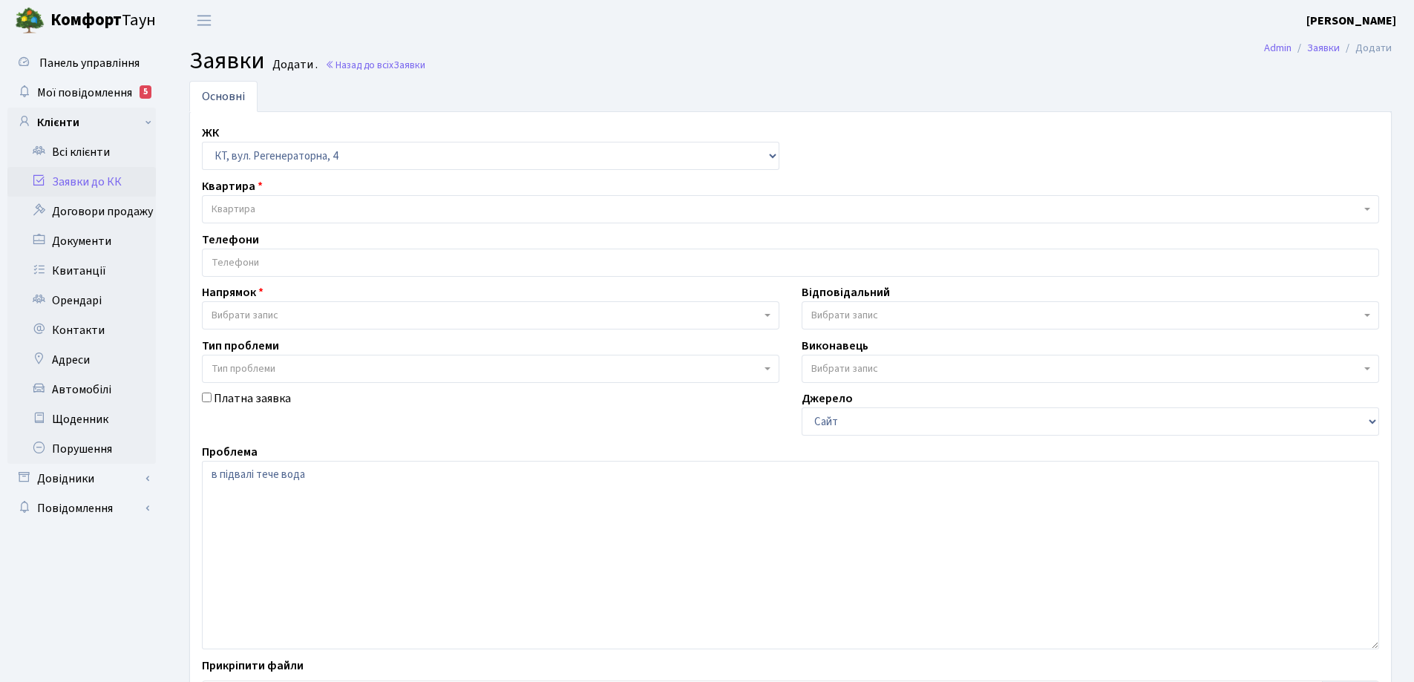
select select "271"
select select "2"
select select "67"
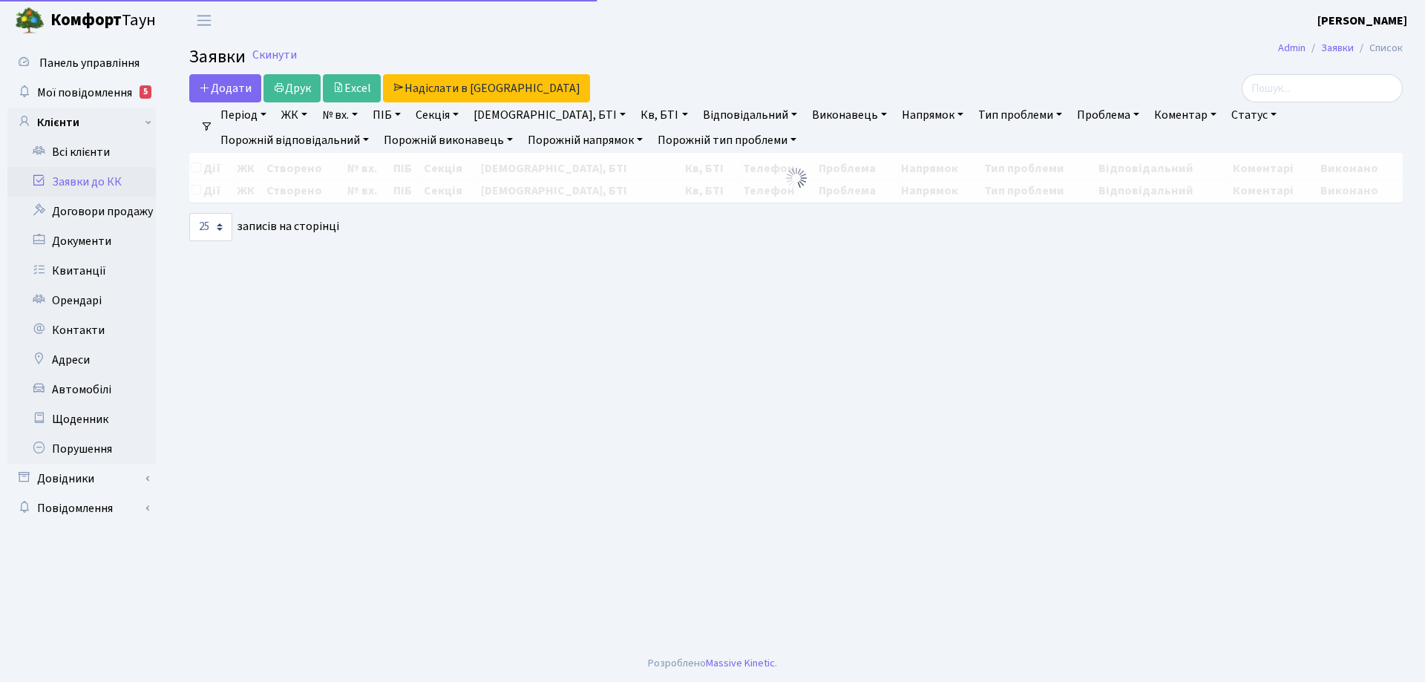
select select "25"
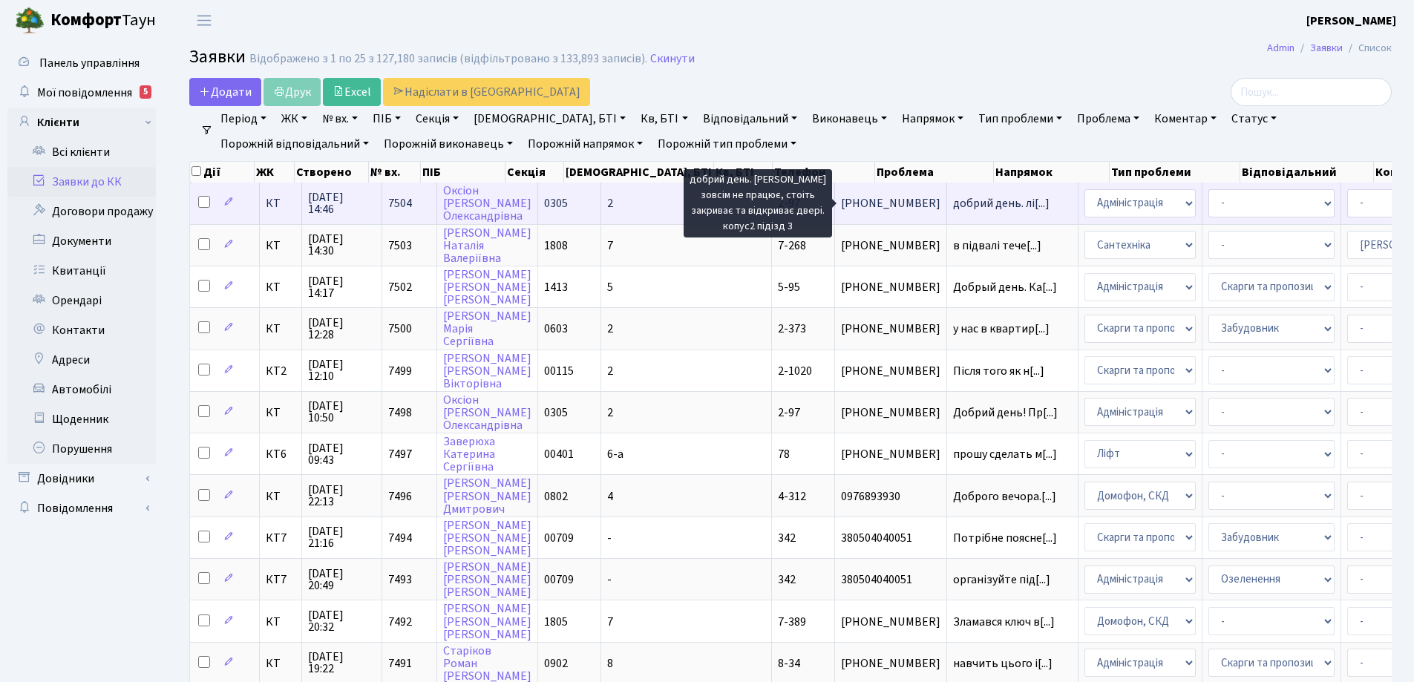
click at [953, 206] on span "добрий день. лі[...]" at bounding box center [1001, 203] width 96 height 16
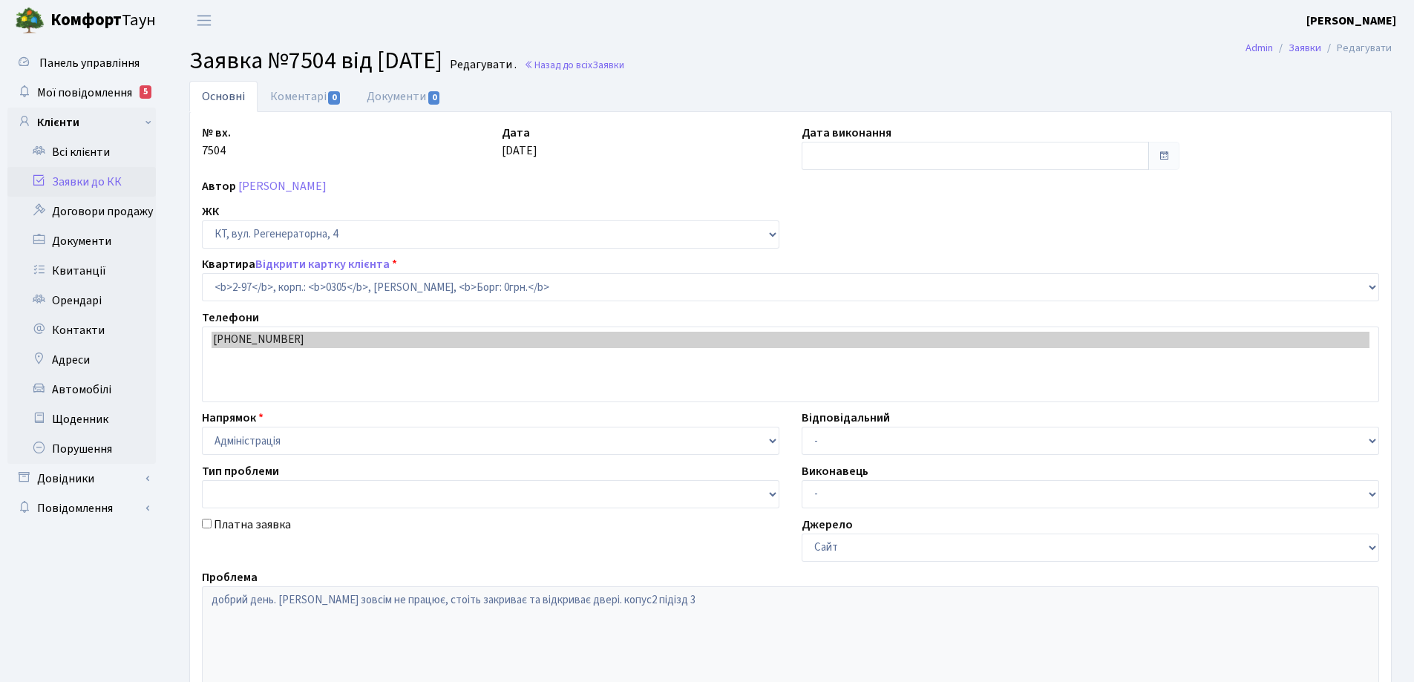
select select "666"
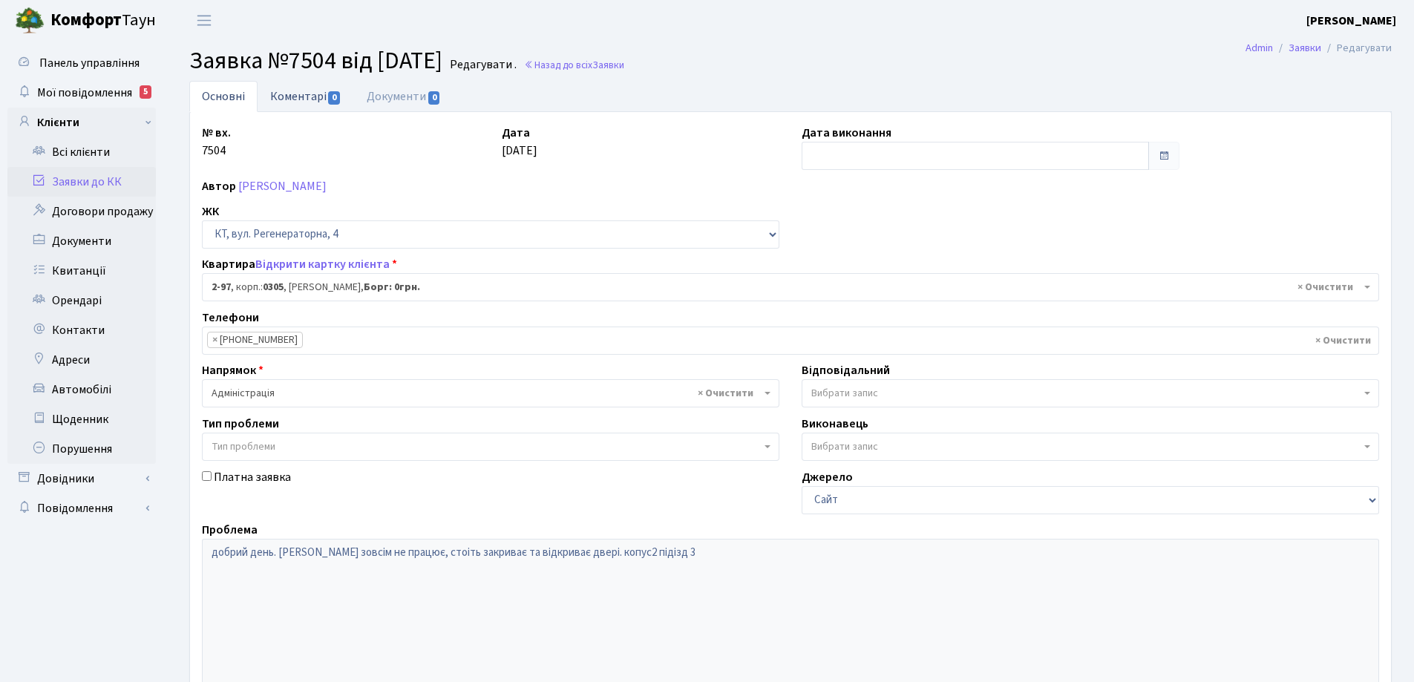
click at [314, 96] on link "Коментарі 0" at bounding box center [305, 96] width 96 height 30
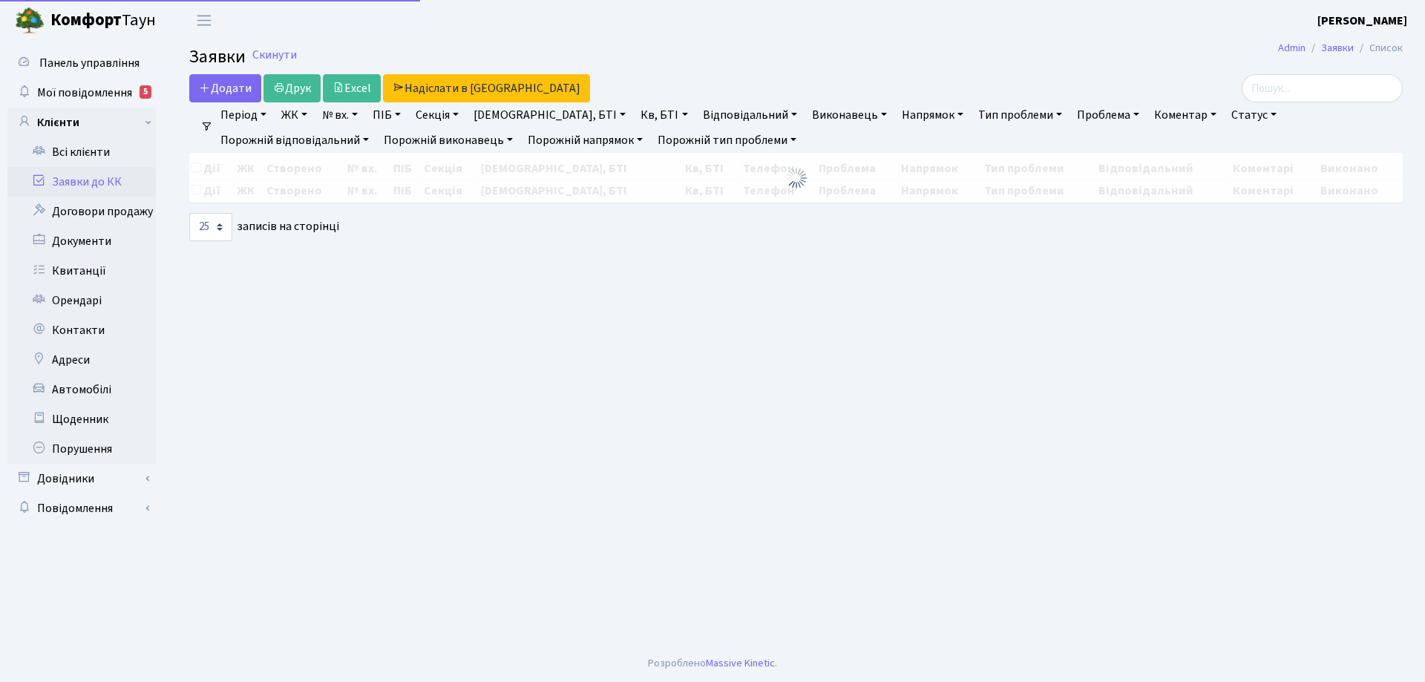
select select "25"
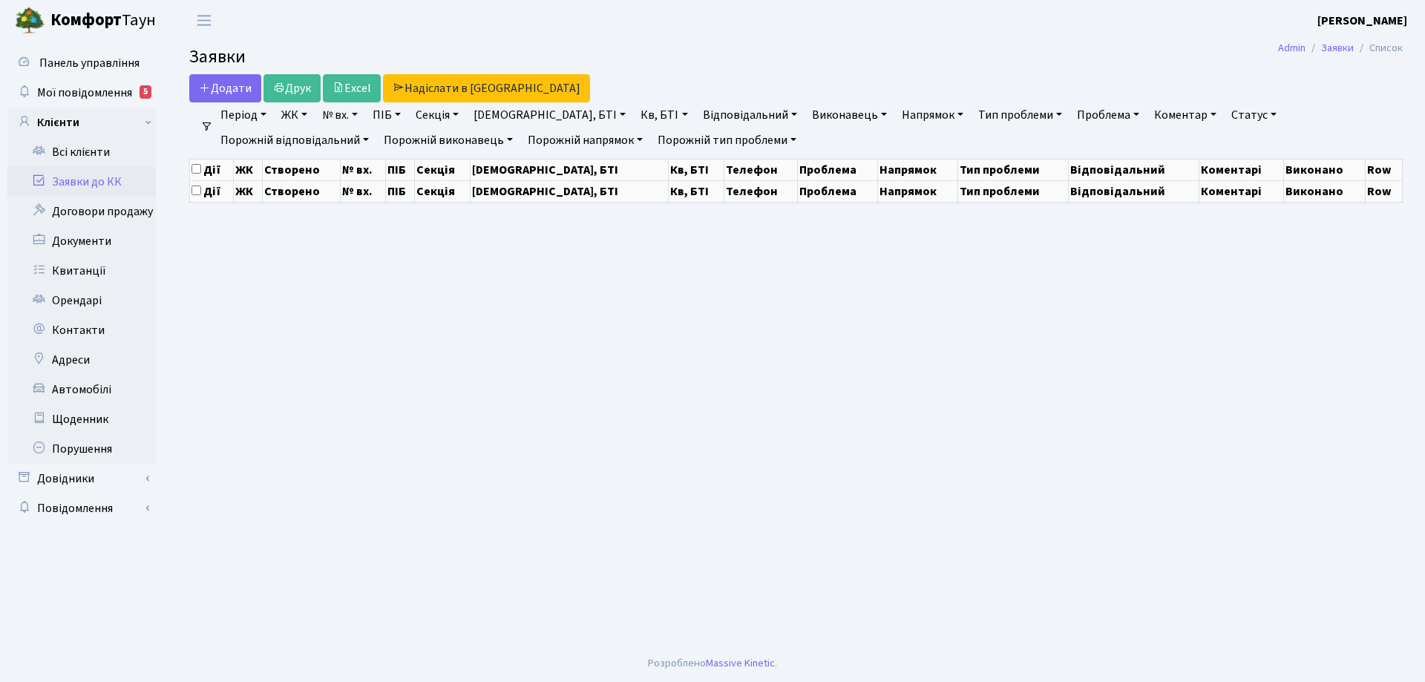
select select "25"
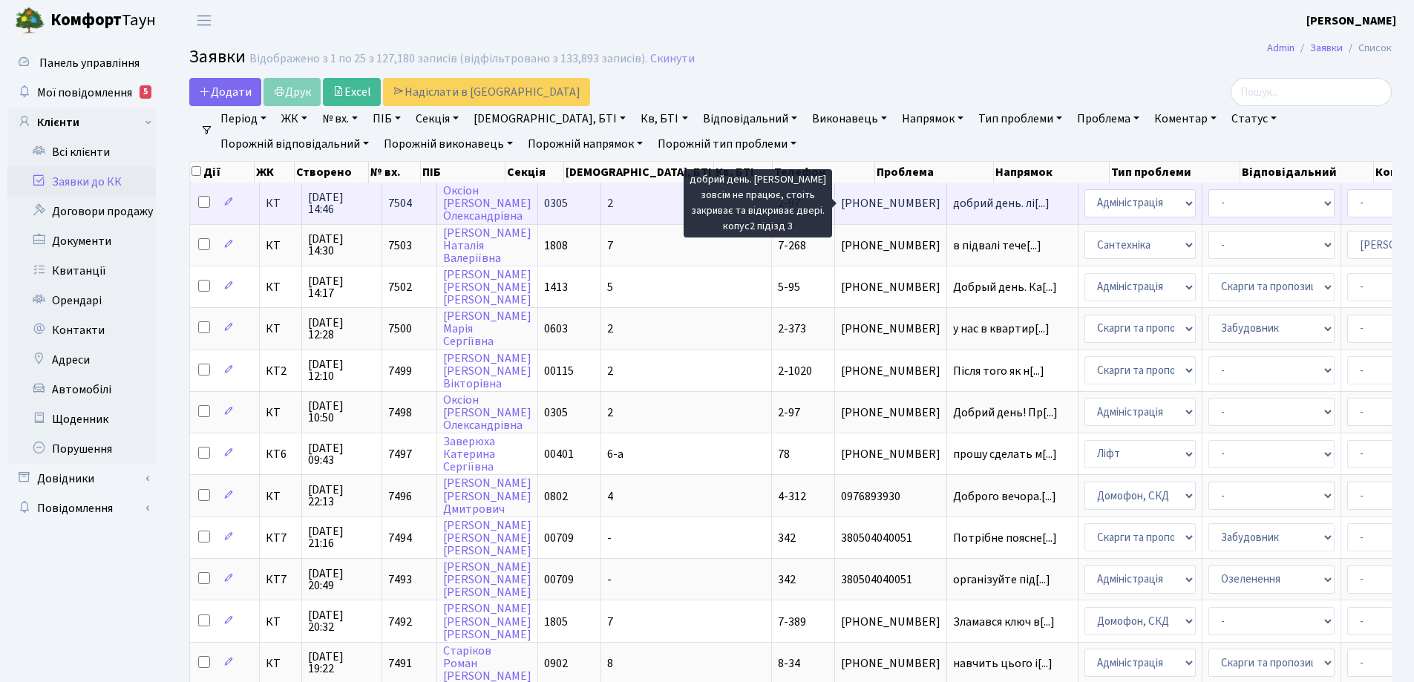
click at [953, 200] on span "добрий день. лі[...]" at bounding box center [1001, 203] width 96 height 16
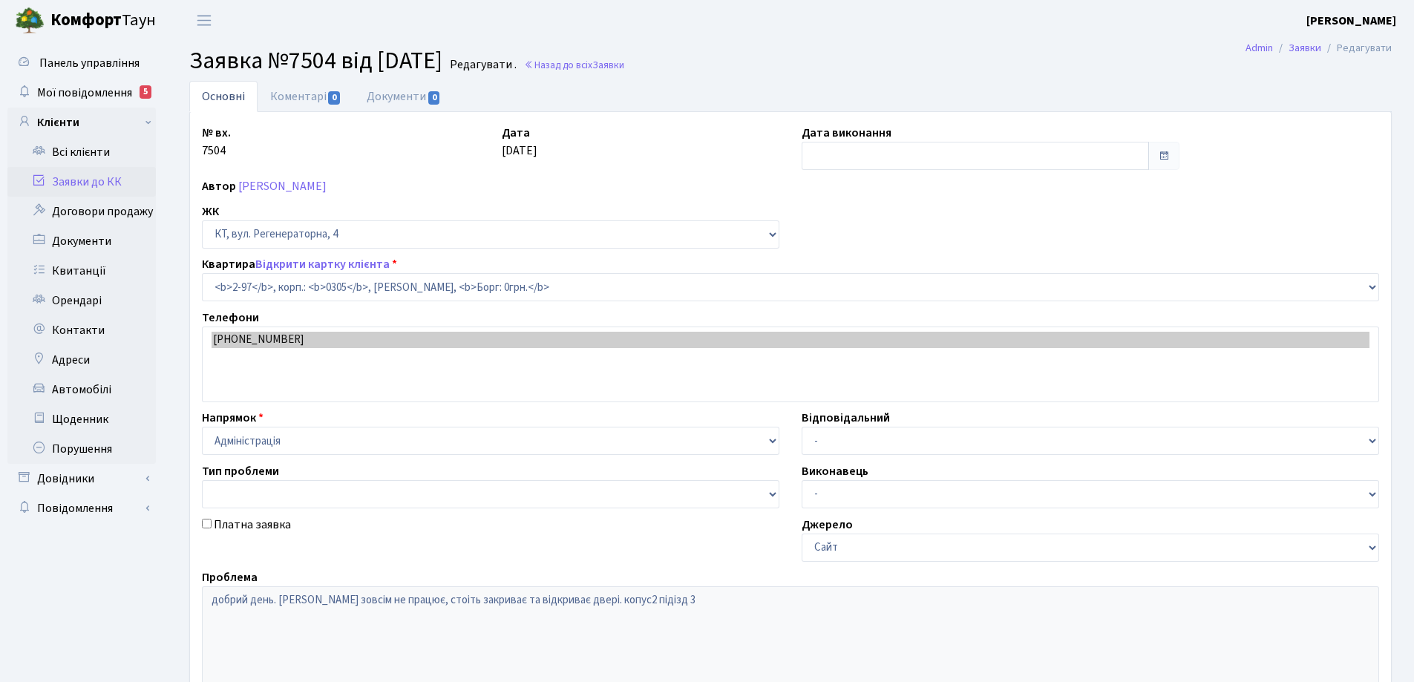
select select "666"
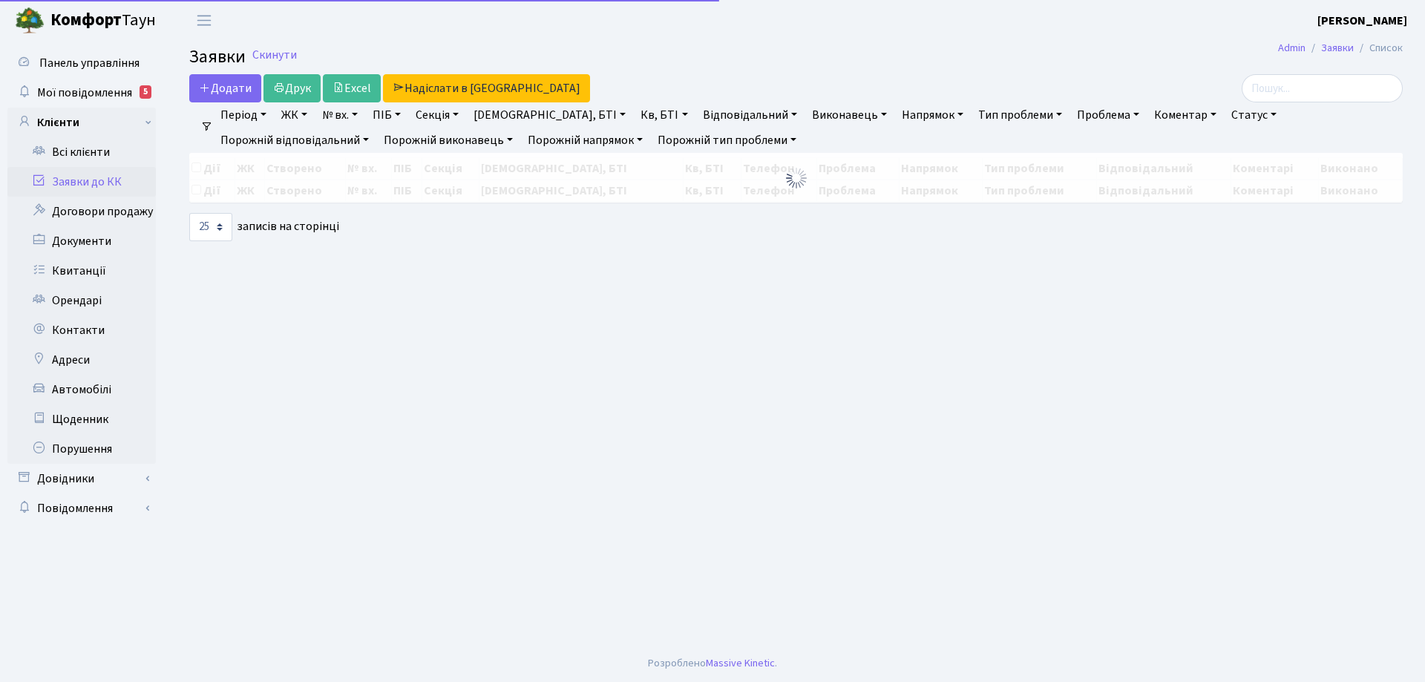
select select "25"
